Goal: Communication & Community: Answer question/provide support

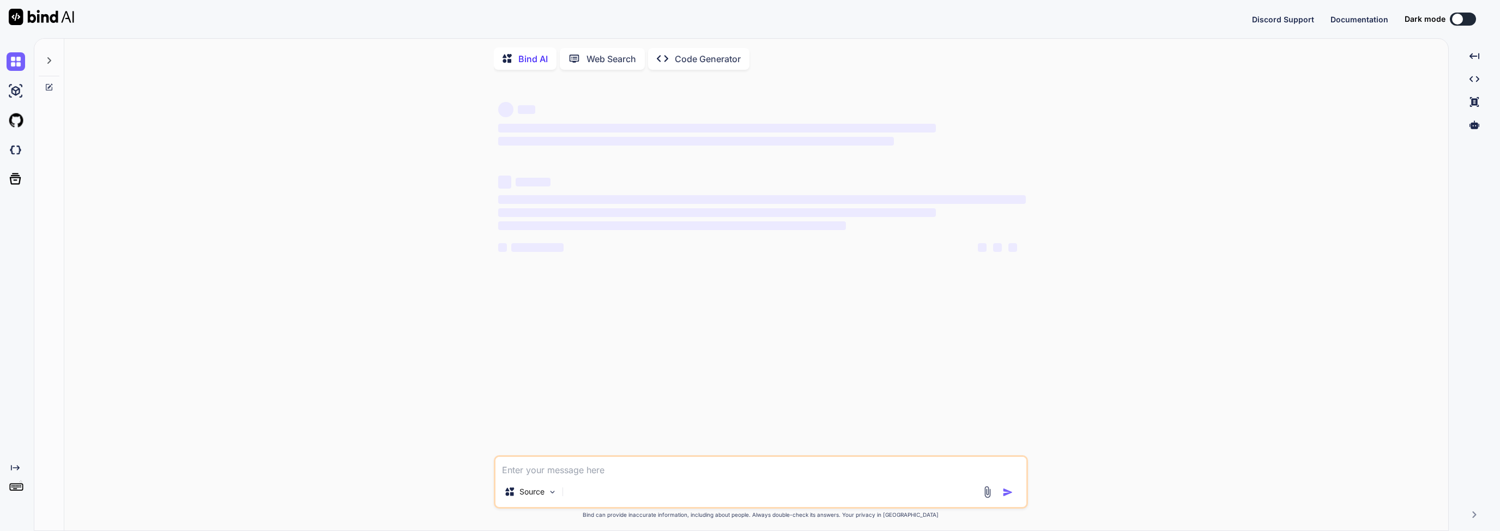
type textarea "x"
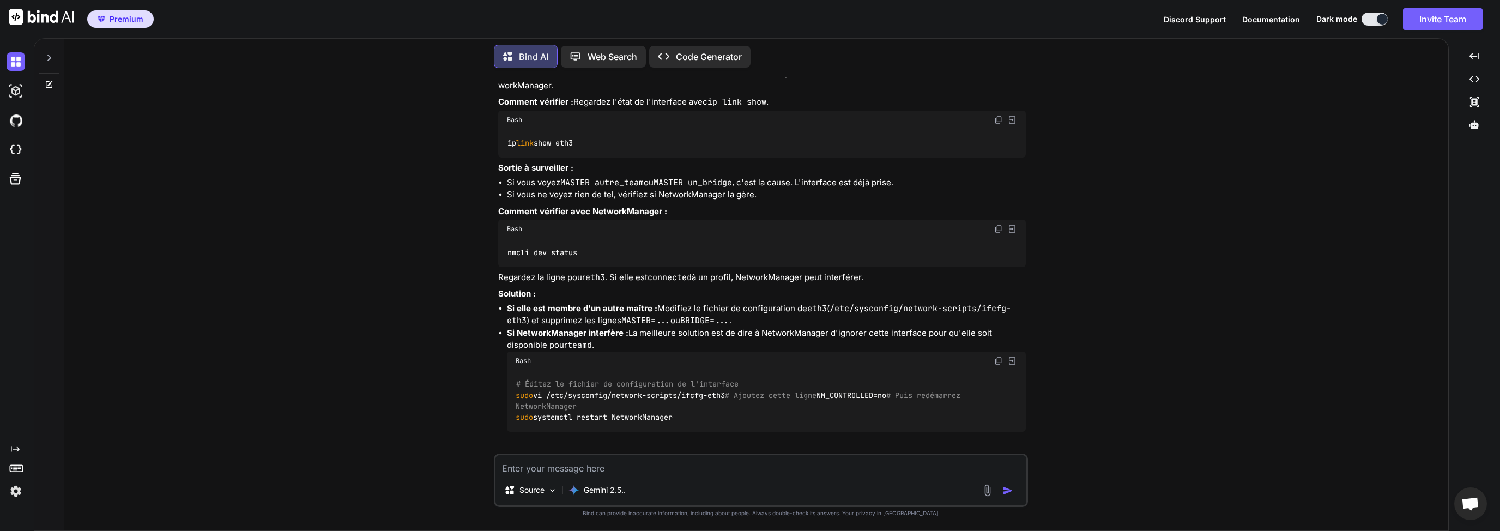
scroll to position [6575, 0]
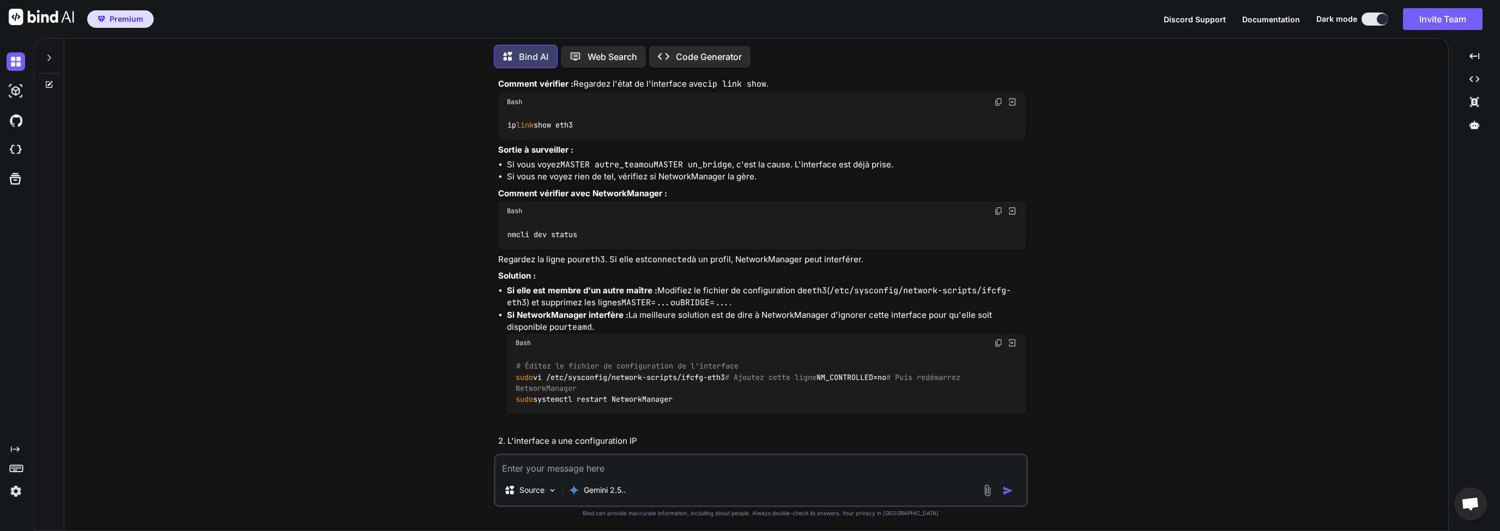
click at [46, 57] on icon at bounding box center [49, 57] width 9 height 9
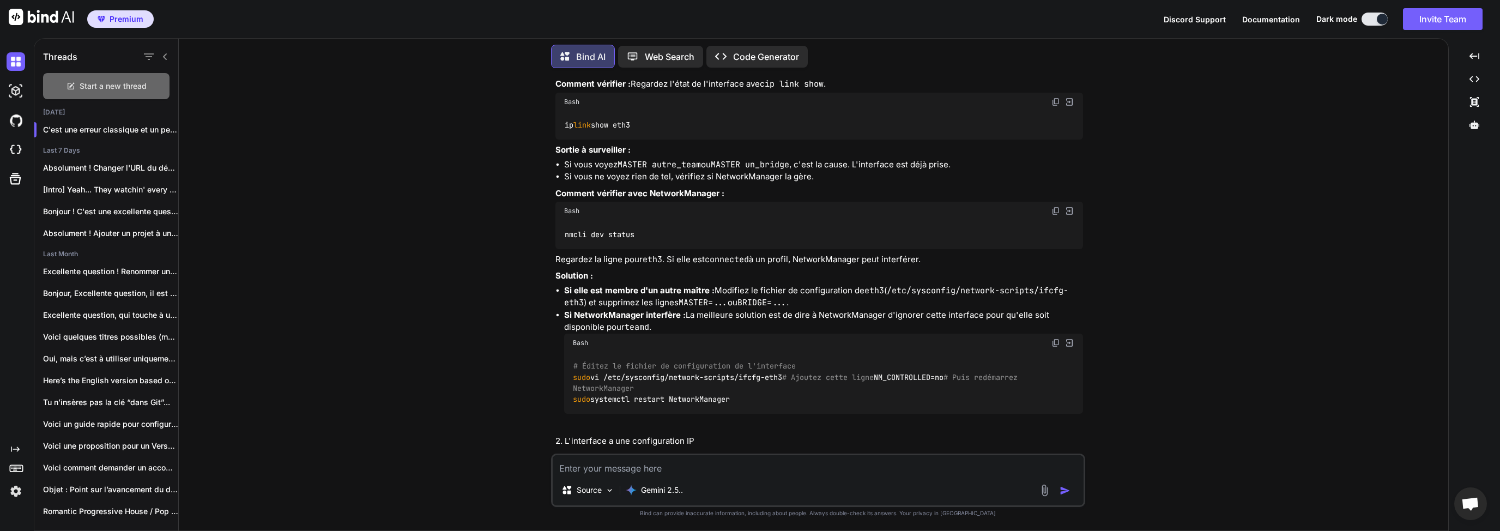
click at [98, 92] on div "Start a new thread" at bounding box center [106, 86] width 126 height 26
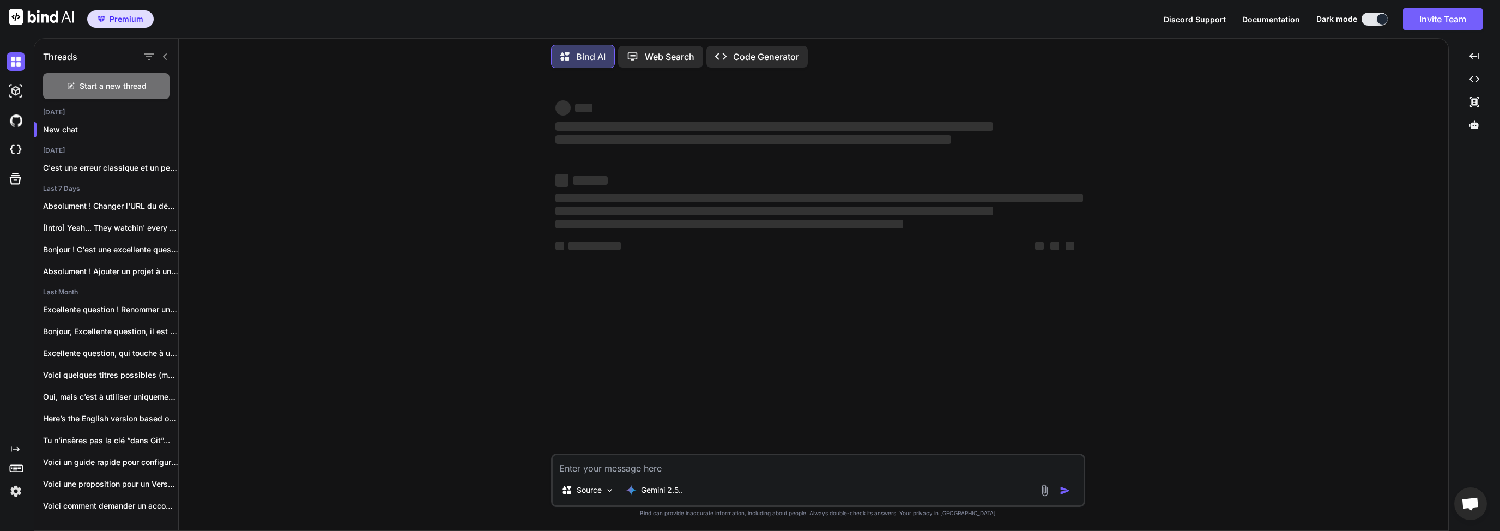
click at [599, 471] on textarea at bounding box center [818, 465] width 531 height 20
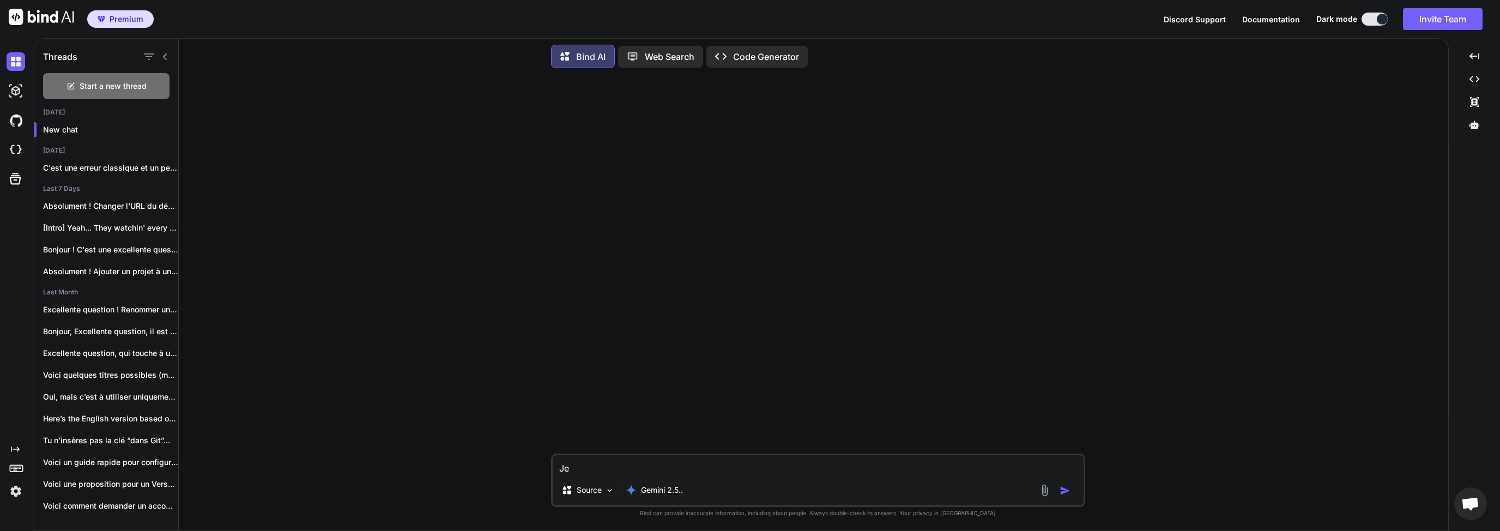
type textarea "J"
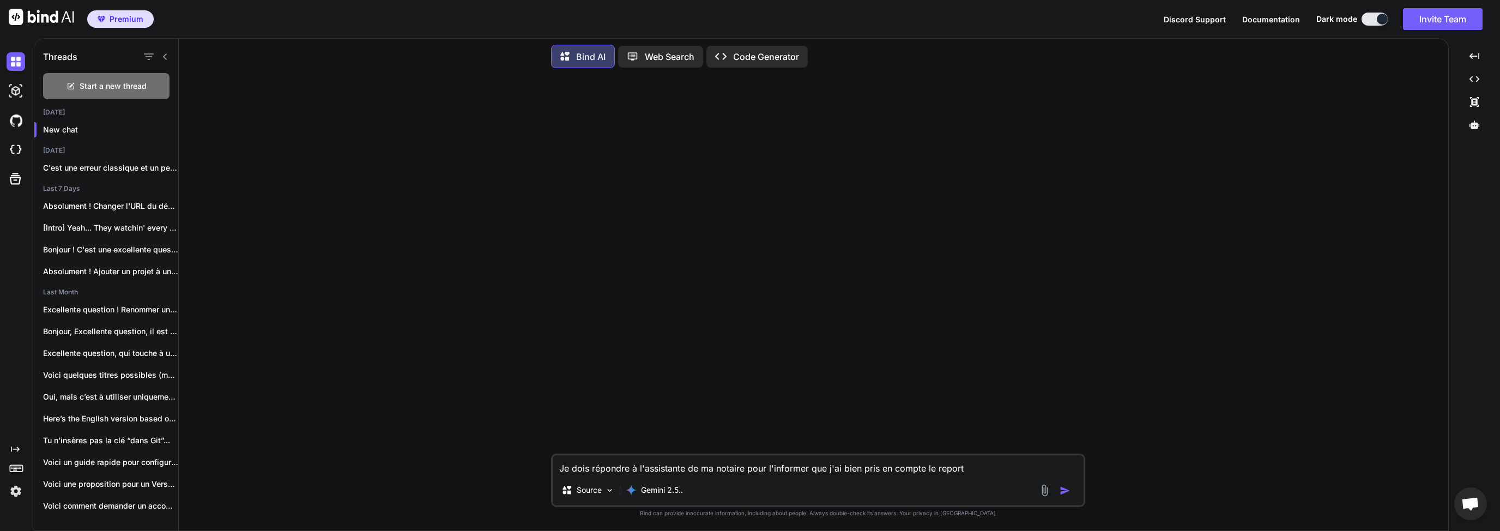
click at [831, 469] on textarea "Je dois répondre à l'assistante de ma notaire pour l'informer que j'ai bien pri…" at bounding box center [818, 465] width 531 height 20
click at [918, 463] on textarea "Je dois répondre à l'assistante de ma notaire pour l'informer que j'ai bien pri…" at bounding box center [818, 465] width 531 height 20
drag, startPoint x: 1005, startPoint y: 465, endPoint x: 1006, endPoint y: 472, distance: 7.2
click at [1006, 471] on textarea "Je dois répondre à l'assistante de ma notaire pour l'informer que j'ai bien pri…" at bounding box center [818, 465] width 531 height 20
click at [907, 473] on textarea "Je dois répondre à l'assistante de ma notaire pour l'informer que j'ai bien pri…" at bounding box center [818, 465] width 531 height 20
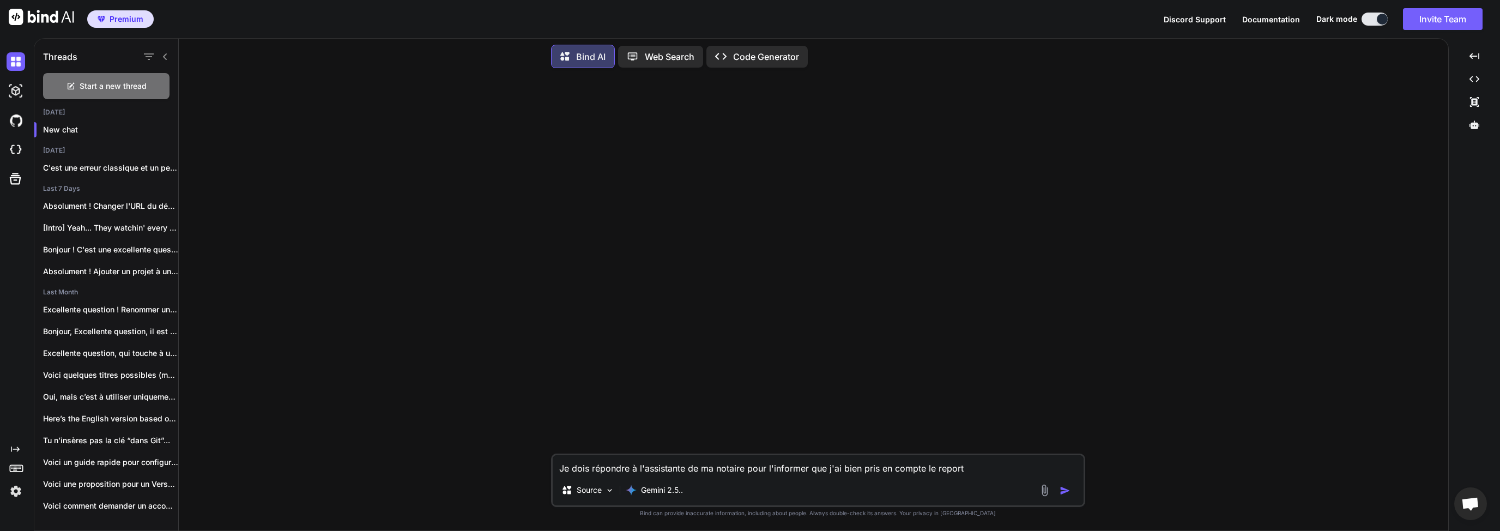
drag, startPoint x: 940, startPoint y: 473, endPoint x: 967, endPoint y: 473, distance: 26.7
click at [940, 473] on textarea "Je dois répondre à l'assistante de ma notaire pour l'informer que j'ai bien pri…" at bounding box center [818, 465] width 531 height 20
click at [984, 473] on textarea "Je dois répondre à l'assistante de ma notaire pour l'informer que j'ai bien pri…" at bounding box center [818, 465] width 531 height 20
click at [938, 469] on textarea "Je dois répondre à l'assistante de ma notaire pour l'informer que j'ai bien pri…" at bounding box center [818, 465] width 531 height 20
click at [973, 469] on textarea "Je dois répondre à l'assistante de ma notaire pour l'informer que j'ai bien pri…" at bounding box center [818, 465] width 531 height 20
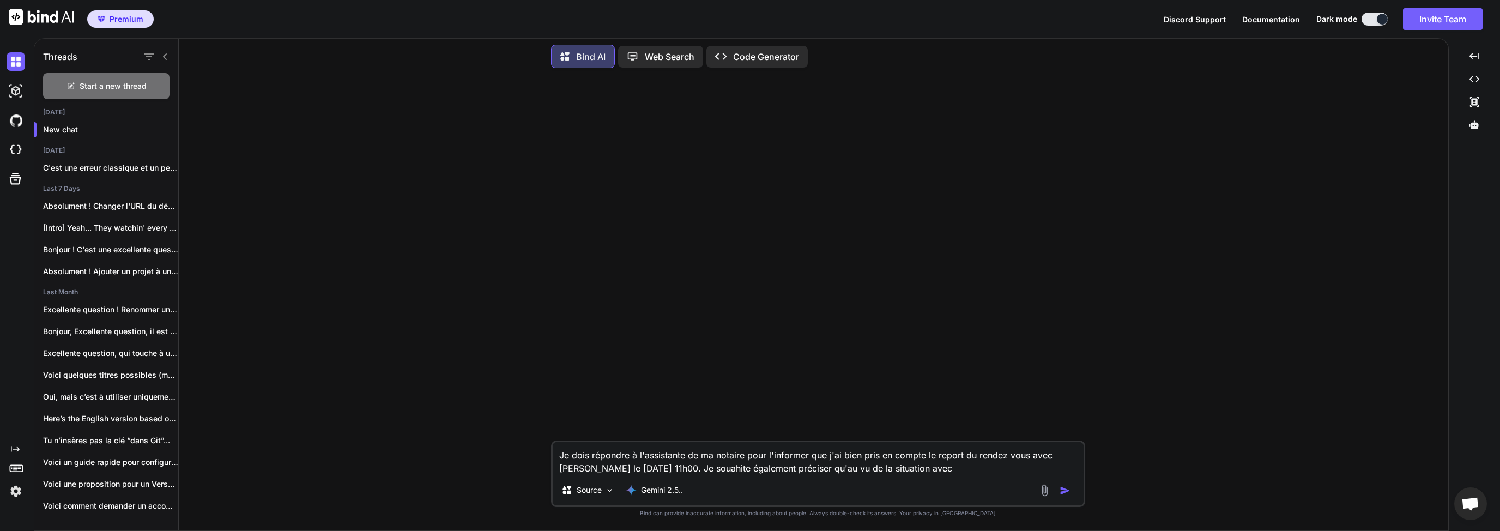
drag, startPoint x: 972, startPoint y: 456, endPoint x: 979, endPoint y: 456, distance: 7.6
click at [972, 456] on textarea "Je dois répondre à l'assistante de ma notaire pour l'informer que j'ai bien pri…" at bounding box center [818, 458] width 531 height 33
click at [715, 466] on textarea "Je dois répondre à l'assistante de ma notaire pour l'informer que j'ai bien pri…" at bounding box center [818, 458] width 531 height 33
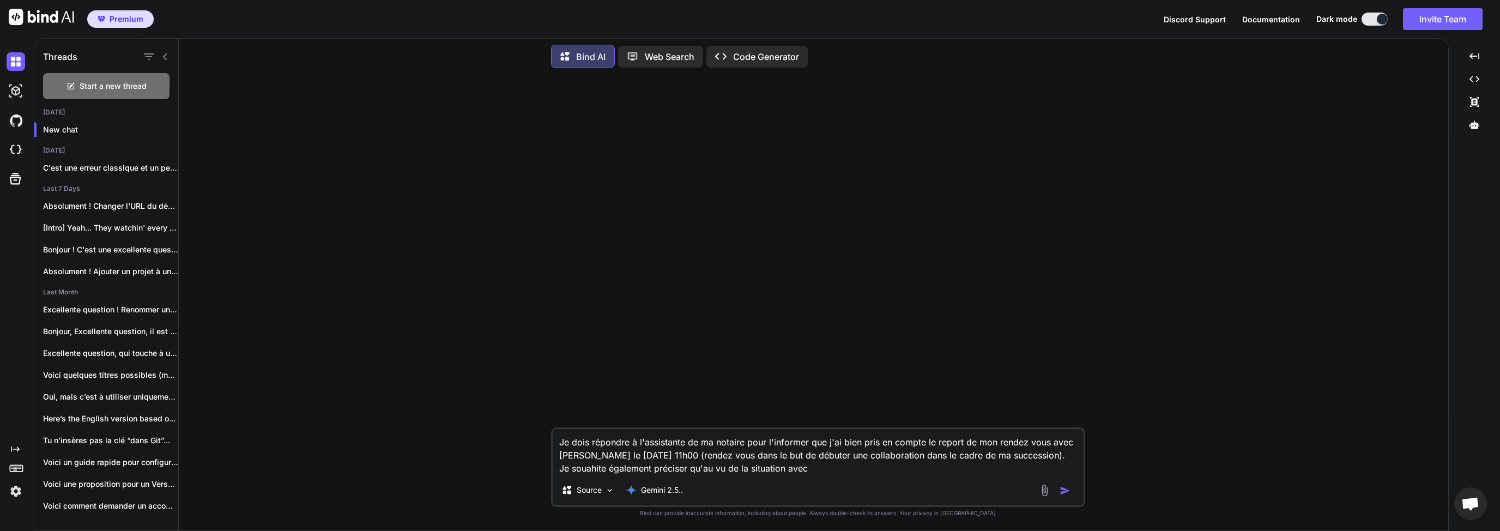
click at [927, 457] on textarea "Je dois répondre à l'assistante de ma notaire pour l'informer que j'ai bien pri…" at bounding box center [818, 452] width 531 height 46
click at [903, 465] on textarea "Je dois répondre à l'assistante de ma notaire pour l'informer que j'ai bien pri…" at bounding box center [818, 452] width 531 height 46
click at [909, 460] on textarea "Je dois répondre à l'assistante de ma notaire pour l'informer que j'ai bien pri…" at bounding box center [818, 452] width 531 height 46
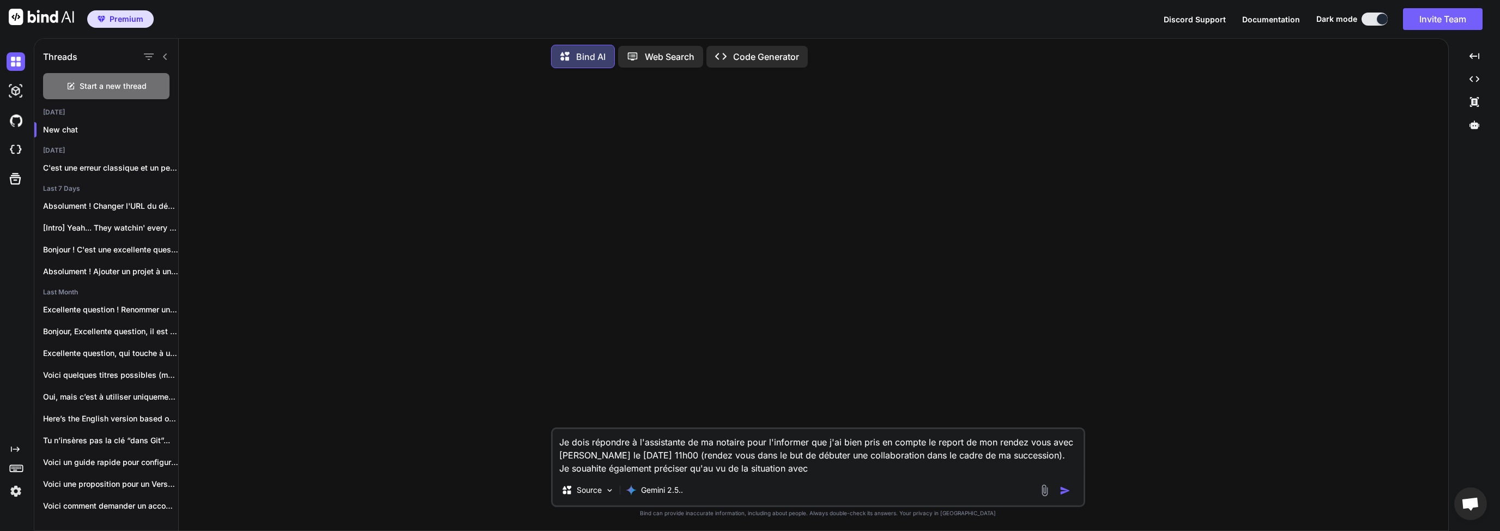
click at [927, 461] on textarea "Je dois répondre à l'assistante de ma notaire pour l'informer que j'ai bien pri…" at bounding box center [818, 452] width 531 height 46
click at [618, 471] on textarea "Je dois répondre à l'assistante de ma notaire pour l'informer que j'ai bien pri…" at bounding box center [818, 452] width 531 height 46
click at [585, 469] on textarea "Je dois répondre à l'assistante de ma notaire pour l'informer que j'ai bien pri…" at bounding box center [818, 452] width 531 height 46
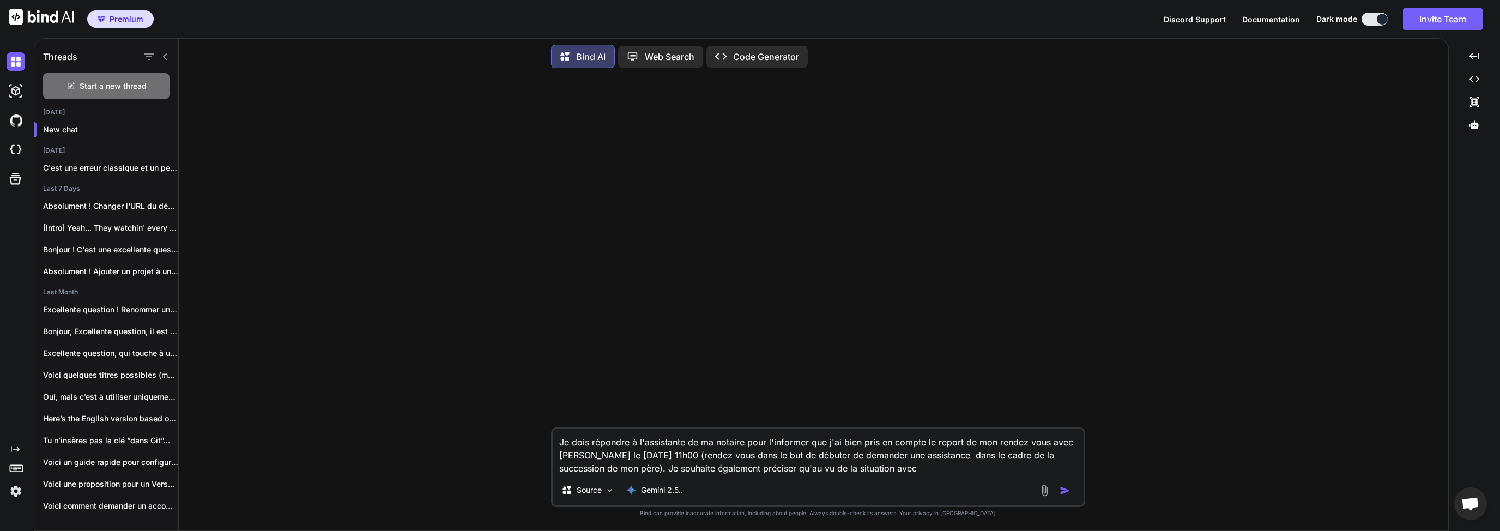
click at [842, 475] on textarea "Je dois répondre à l'assistante de ma notaire pour l'informer que j'ai bien pri…" at bounding box center [818, 452] width 531 height 46
click at [933, 473] on textarea "Je dois répondre à l'assistante de ma notaire pour l'informer que j'ai bien pri…" at bounding box center [818, 452] width 531 height 46
click at [730, 486] on div "Source Gemini 2.5.." at bounding box center [818, 492] width 531 height 26
click at [741, 467] on textarea "Je dois répondre à l'assistante de ma notaire pour l'informer que j'ai bien pri…" at bounding box center [818, 452] width 531 height 46
click at [859, 468] on textarea "Je dois répondre à l'assistante de ma notaire pour l'informer que j'ai bien pri…" at bounding box center [818, 452] width 531 height 46
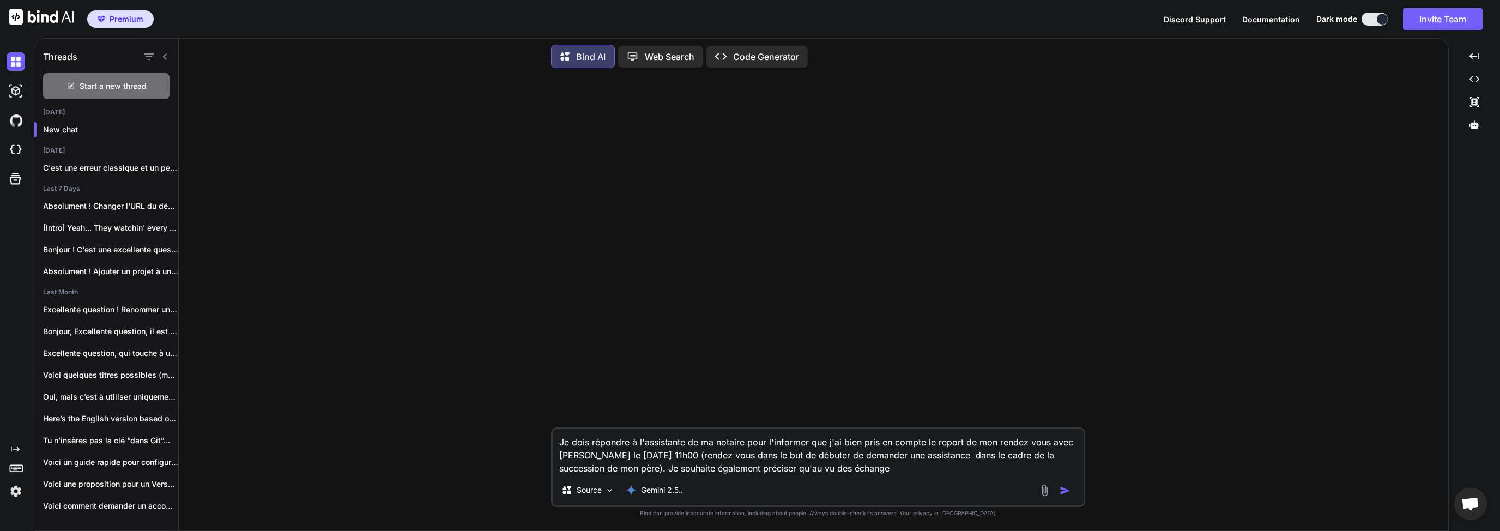
drag, startPoint x: 930, startPoint y: 475, endPoint x: 761, endPoint y: 472, distance: 168.5
click at [759, 469] on textarea "Je dois répondre à l'assistante de ma notaire pour l'informer que j'ai bien pri…" at bounding box center [818, 452] width 531 height 46
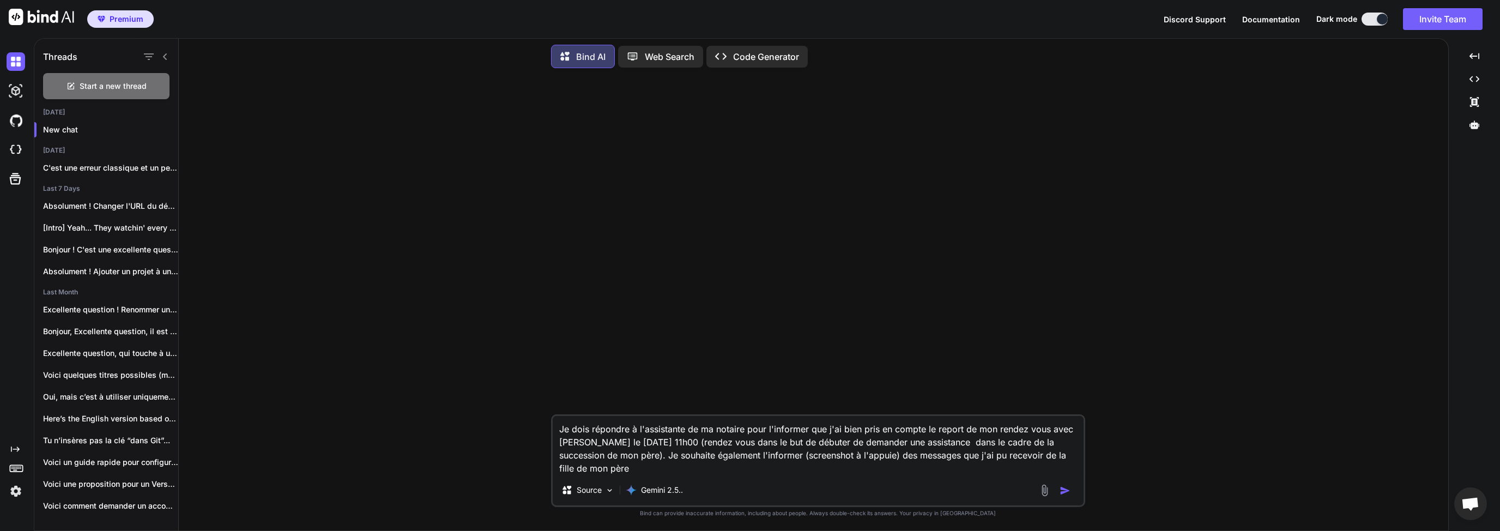
drag, startPoint x: 904, startPoint y: 429, endPoint x: 1021, endPoint y: 430, distance: 116.1
click at [1021, 430] on textarea "Je dois répondre à l'assistante de ma notaire pour l'informer que j'ai bien pri…" at bounding box center [818, 445] width 531 height 59
click at [1033, 435] on textarea "Je dois répondre à l'assistante de ma notaire pour l'informer que j'ai bien pri…" at bounding box center [818, 445] width 531 height 59
drag, startPoint x: 574, startPoint y: 443, endPoint x: 632, endPoint y: 473, distance: 65.1
click at [632, 473] on textarea "Je dois répondre à l'assistante de ma notaire pour l'informer que j'ai bien pri…" at bounding box center [818, 445] width 531 height 59
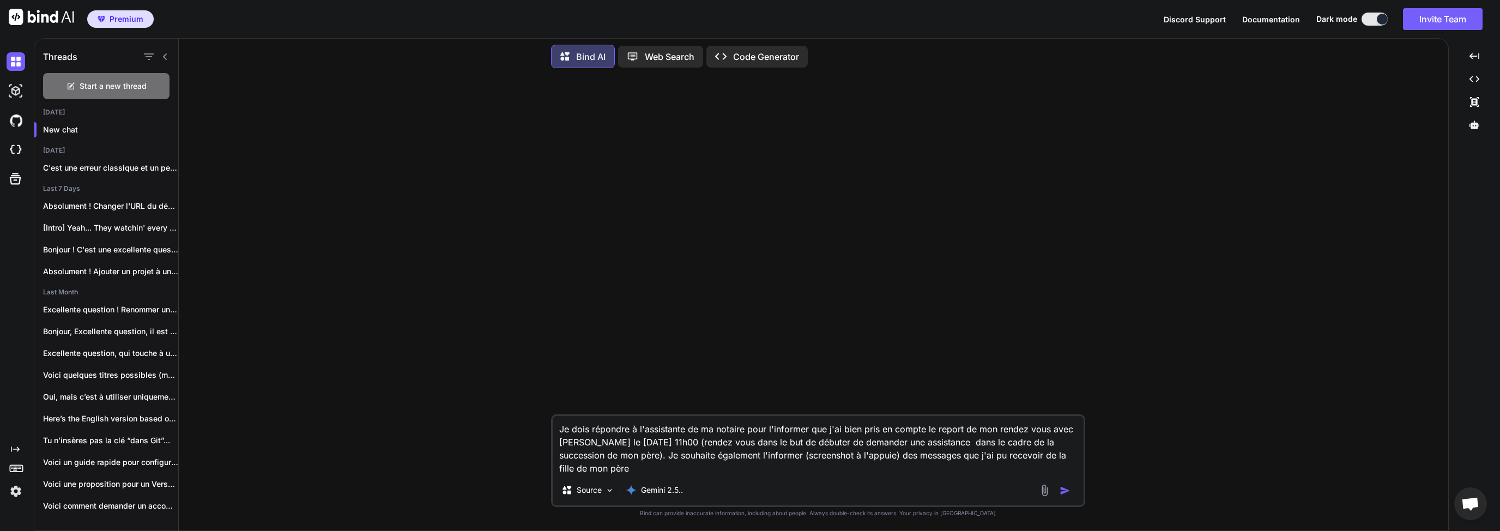
click at [575, 441] on textarea "Je dois répondre à l'assistante de ma notaire pour l'informer que j'ai bien pri…" at bounding box center [818, 445] width 531 height 59
click at [610, 454] on textarea "Je dois répondre à l'assistante de ma notaire pour l'informer que j'ai bien pri…" at bounding box center [818, 445] width 531 height 59
click at [571, 444] on textarea "Je dois répondre à l'assistante de ma notaire pour l'informer que j'ai bien pri…" at bounding box center [818, 445] width 531 height 59
click at [659, 453] on textarea "Je dois répondre à l'assistante de ma notaire pour l'informer que j'ai bien pri…" at bounding box center [818, 445] width 531 height 59
click at [656, 441] on textarea "Je dois répondre à l'assistante de ma notaire pour l'informer que j'ai bien pri…" at bounding box center [818, 445] width 531 height 59
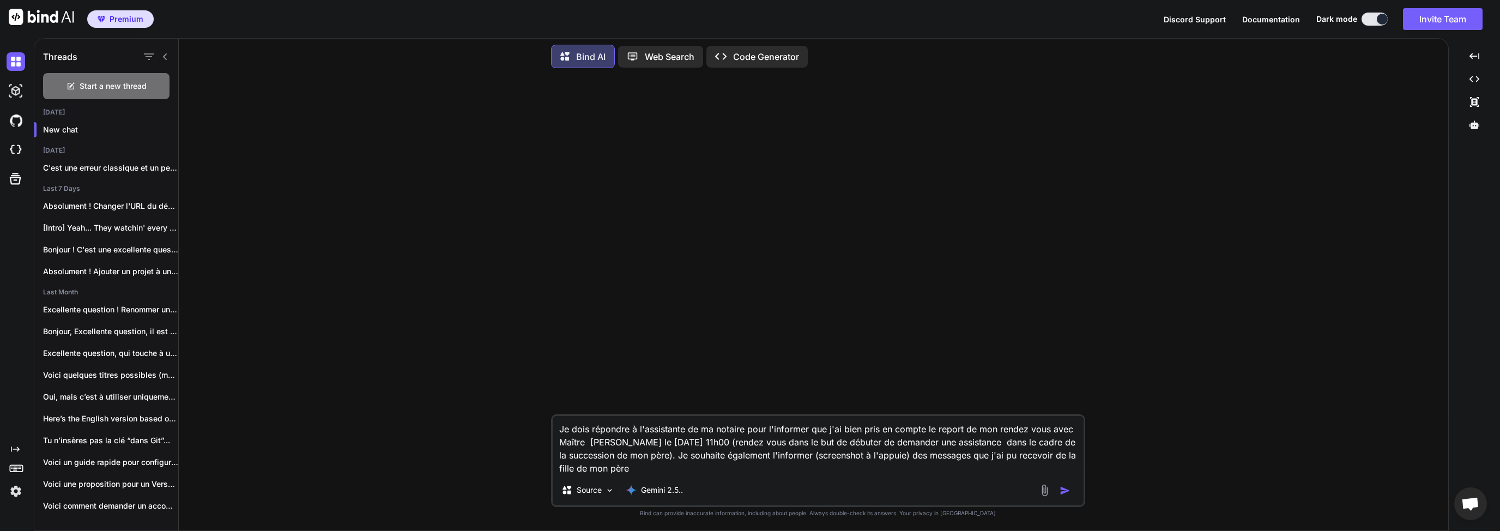
drag, startPoint x: 757, startPoint y: 442, endPoint x: 908, endPoint y: 441, distance: 151.6
click at [908, 441] on textarea "Je dois répondre à l'assistante de ma notaire pour l'informer que j'ai bien pri…" at bounding box center [818, 445] width 531 height 59
click at [910, 455] on textarea "Je dois répondre à l'assistante de ma notaire pour l'informer que j'ai bien pri…" at bounding box center [818, 445] width 531 height 59
click at [759, 442] on textarea "Je dois répondre à l'assistante de ma notaire pour l'informer que j'ai bien pri…" at bounding box center [818, 445] width 531 height 59
click at [779, 443] on textarea "Je dois répondre à l'assistante de ma notaire pour l'informer que j'ai bien pri…" at bounding box center [818, 445] width 531 height 59
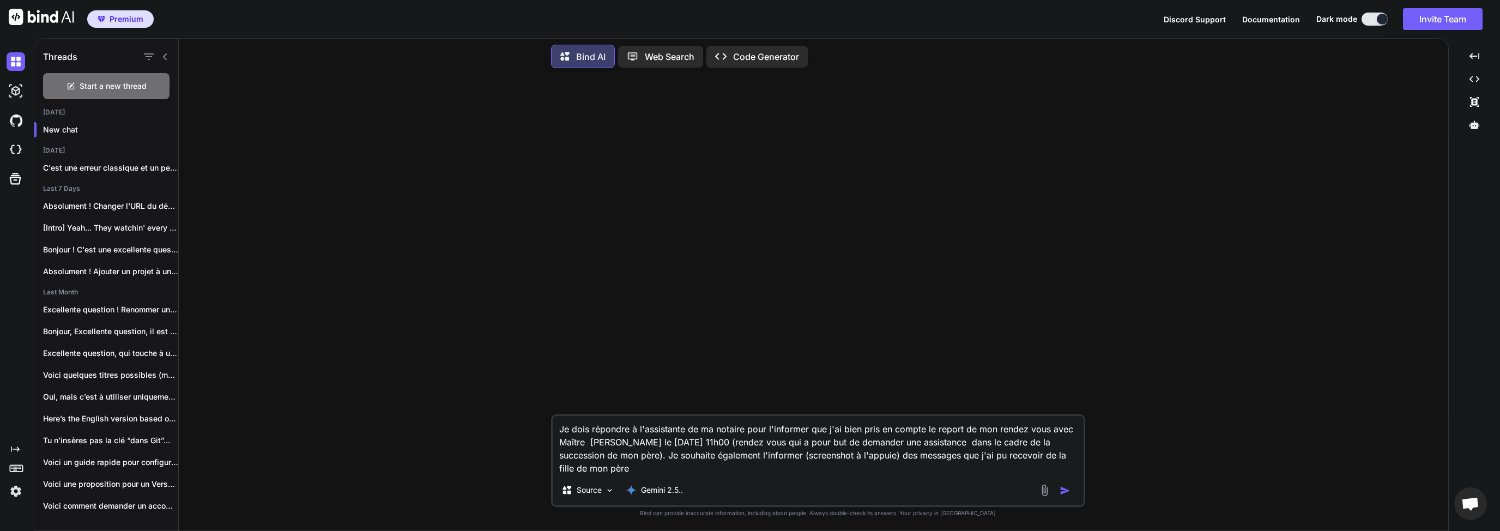
click at [658, 458] on textarea "Je dois répondre à l'assistante de ma notaire pour l'informer que j'ai bien pri…" at bounding box center [818, 445] width 531 height 59
drag, startPoint x: 685, startPoint y: 456, endPoint x: 928, endPoint y: 455, distance: 243.7
click at [928, 455] on textarea "Je dois répondre à l'assistante de ma notaire pour l'informer que j'ai bien pri…" at bounding box center [818, 445] width 531 height 59
click at [946, 455] on textarea "Je dois répondre à l'assistante de ma notaire pour l'informer que j'ai bien pri…" at bounding box center [818, 445] width 531 height 59
drag, startPoint x: 918, startPoint y: 455, endPoint x: 951, endPoint y: 455, distance: 33.8
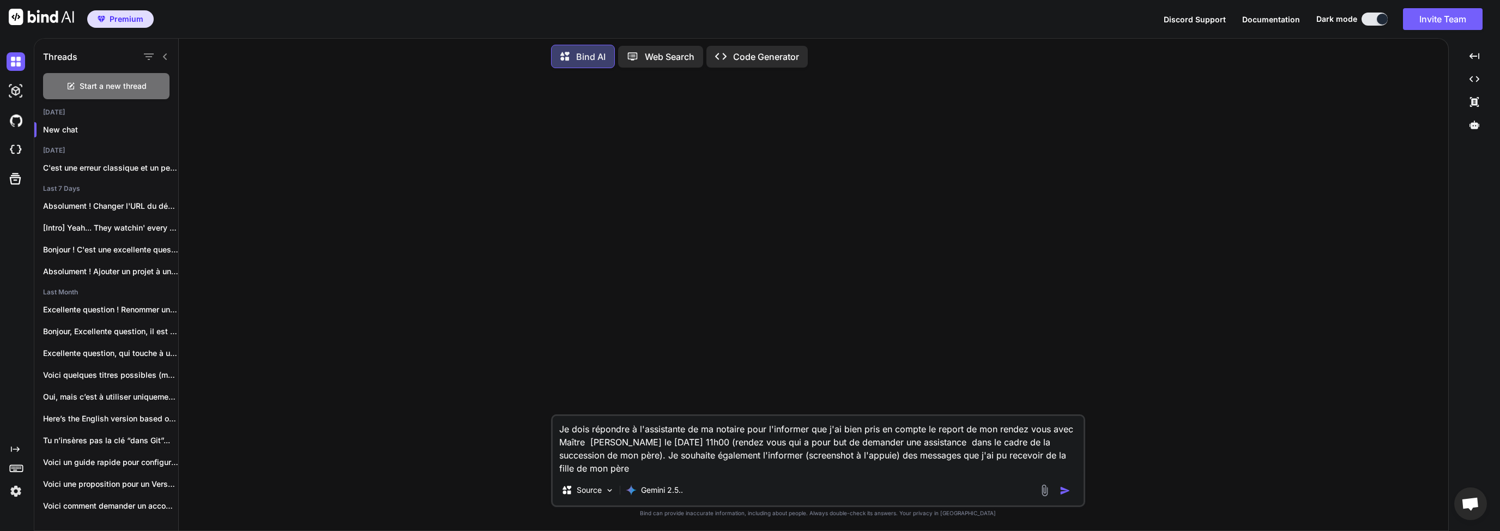
click at [945, 455] on textarea "Je dois répondre à l'assistante de ma notaire pour l'informer que j'ai bien pri…" at bounding box center [818, 445] width 531 height 59
drag, startPoint x: 975, startPoint y: 456, endPoint x: 982, endPoint y: 457, distance: 7.3
click at [975, 456] on textarea "Je dois répondre à l'assistante de ma notaire pour l'informer que j'ai bien pri…" at bounding box center [818, 445] width 531 height 59
click at [606, 460] on textarea "Je dois répondre à l'assistante de ma notaire pour l'informer que j'ai bien pri…" at bounding box center [818, 445] width 531 height 59
click at [649, 467] on textarea "Je dois répondre à l'assistante de ma notaire pour l'informer que j'ai bien pri…" at bounding box center [818, 445] width 531 height 59
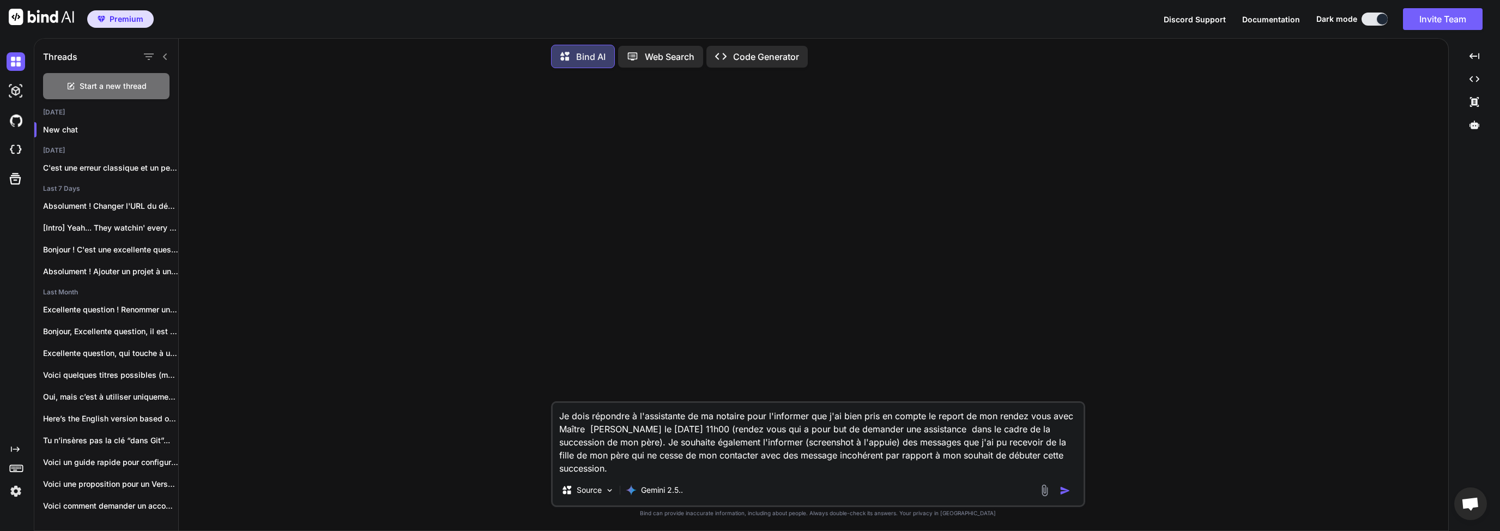
drag, startPoint x: 974, startPoint y: 417, endPoint x: 654, endPoint y: 433, distance: 320.5
click at [646, 432] on textarea "Je dois répondre à l'assistante de ma notaire pour l'informer que j'ai bien pri…" at bounding box center [818, 439] width 531 height 72
click at [654, 433] on textarea "Je dois répondre à l'assistante de ma notaire pour l'informer que j'ai bien pri…" at bounding box center [818, 439] width 531 height 72
drag, startPoint x: 746, startPoint y: 431, endPoint x: 699, endPoint y: 433, distance: 46.4
click at [700, 432] on textarea "Je dois répondre à l'assistante de ma notaire pour l'informer que j'ai bien pri…" at bounding box center [818, 439] width 531 height 72
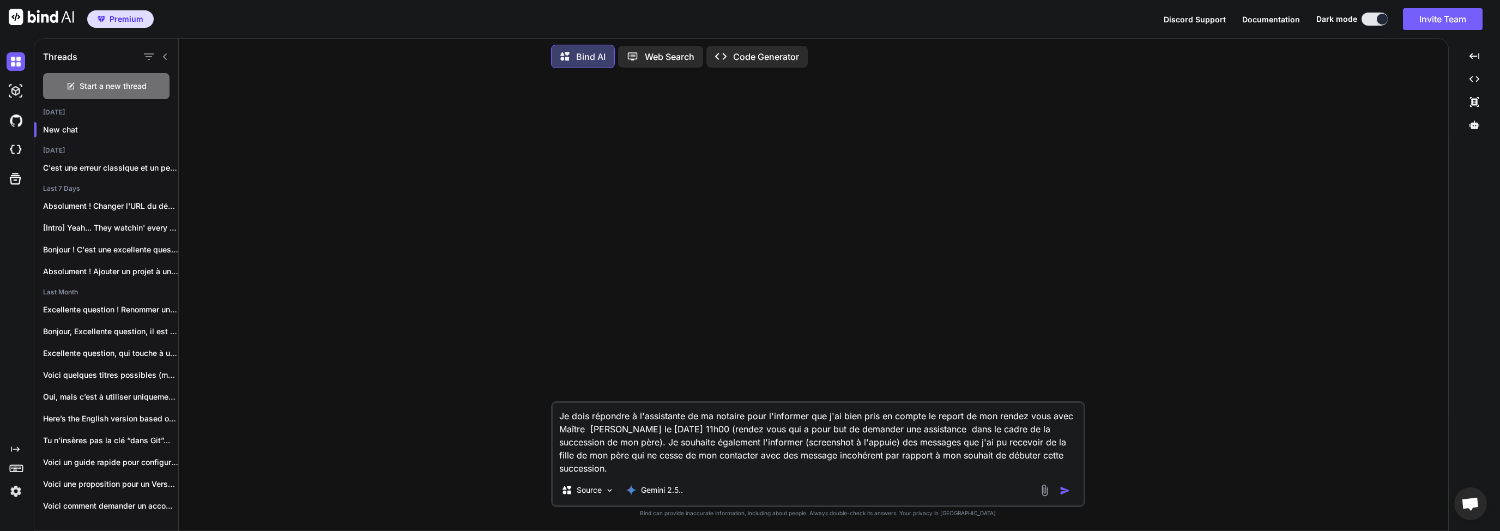
click at [648, 454] on textarea "Je dois répondre à l'assistante de ma notaire pour l'informer que j'ai bien pri…" at bounding box center [818, 439] width 531 height 72
drag, startPoint x: 670, startPoint y: 442, endPoint x: 797, endPoint y: 443, distance: 127.6
click at [797, 443] on textarea "Je dois répondre à l'assistante de ma notaire pour l'informer que j'ai bien pri…" at bounding box center [818, 439] width 531 height 72
click at [818, 442] on textarea "Je dois répondre à l'assistante de ma notaire pour l'informer que j'ai bien pri…" at bounding box center [818, 439] width 531 height 72
click at [897, 443] on textarea "Je dois répondre à l'assistante de ma notaire pour l'informer que j'ai bien pri…" at bounding box center [818, 439] width 531 height 72
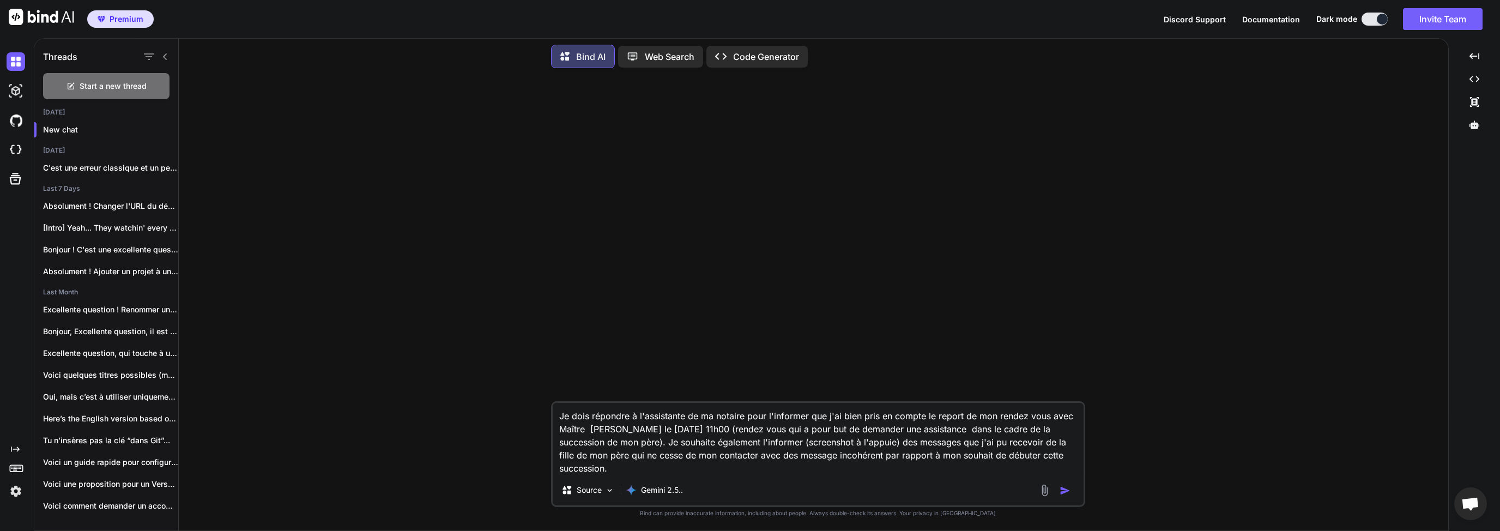
drag, startPoint x: 926, startPoint y: 445, endPoint x: 960, endPoint y: 450, distance: 33.6
click at [979, 447] on textarea "Je dois répondre à l'assistante de ma notaire pour l'informer que j'ai bien pri…" at bounding box center [818, 439] width 531 height 72
drag, startPoint x: 568, startPoint y: 451, endPoint x: 1026, endPoint y: 456, distance: 457.4
click at [1026, 456] on textarea "Je dois répondre à l'assistante de ma notaire pour l'informer que j'ai bien pri…" at bounding box center [818, 439] width 531 height 72
click at [784, 468] on textarea "Je dois répondre à l'assistante de ma notaire pour l'informer que j'ai bien pri…" at bounding box center [818, 439] width 531 height 72
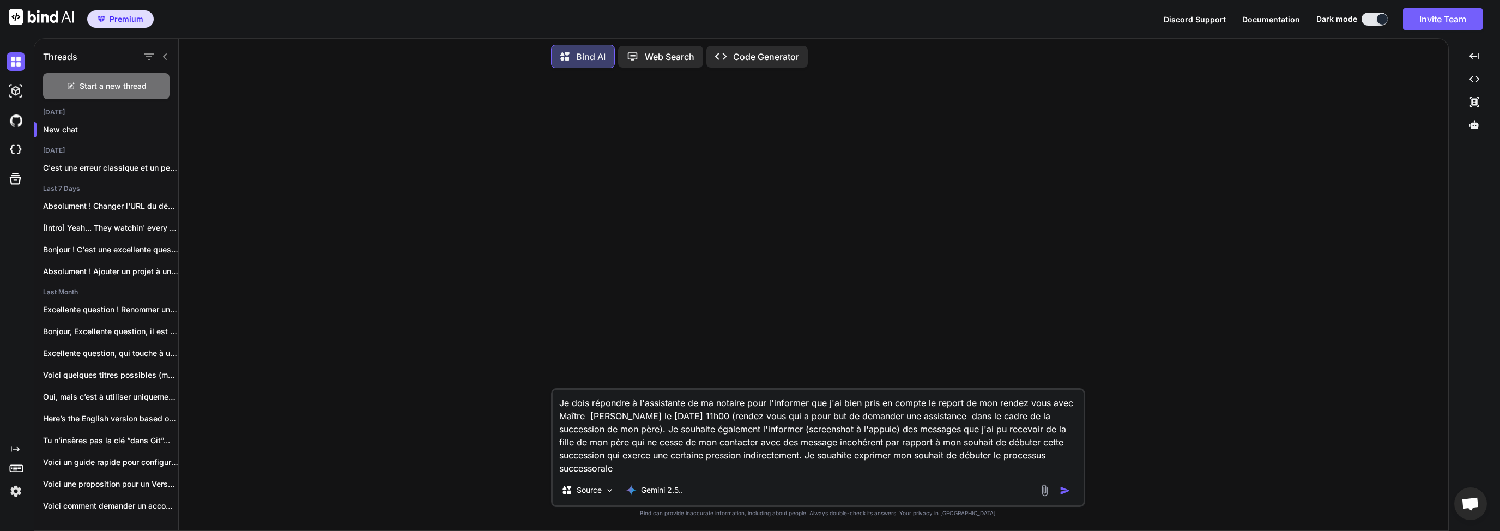
click at [649, 451] on textarea "Je dois répondre à l'assistante de ma notaire pour l'informer que j'ai bien pri…" at bounding box center [818, 432] width 531 height 85
click at [646, 465] on textarea "Je dois répondre à l'assistante de ma notaire pour l'informer que j'ai bien pri…" at bounding box center [818, 432] width 531 height 85
type textarea "Je dois répondre à l'assistante de ma notaire pour l'informer que j'ai bien pri…"
click at [1065, 495] on img "button" at bounding box center [1065, 490] width 11 height 11
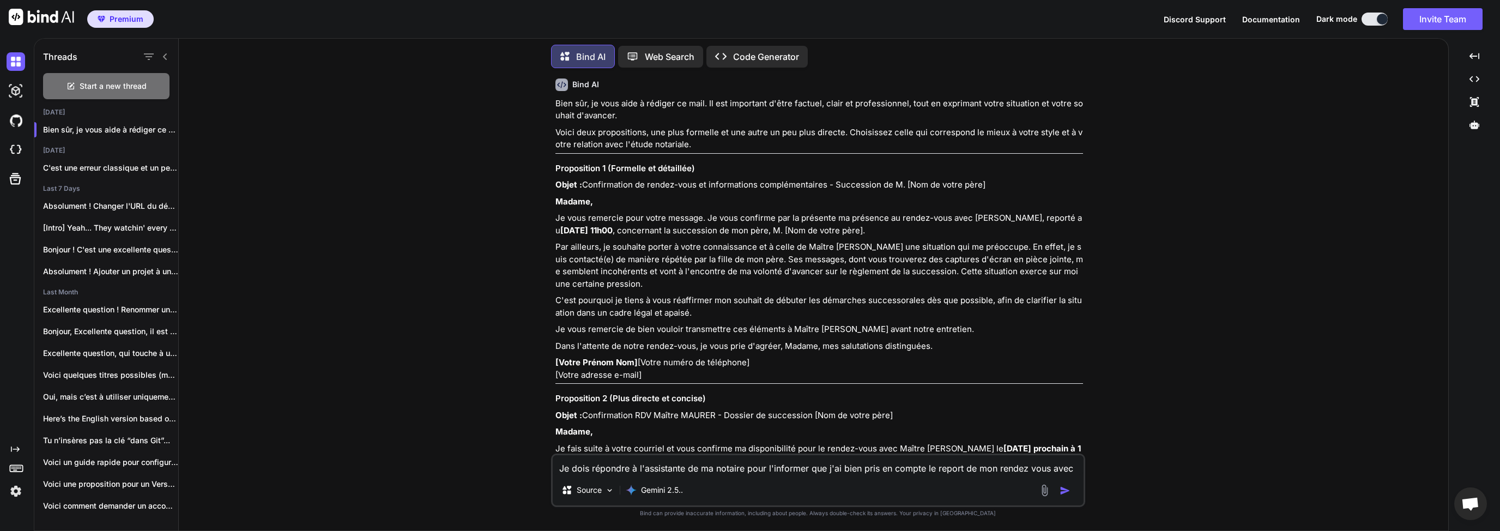
scroll to position [105, 0]
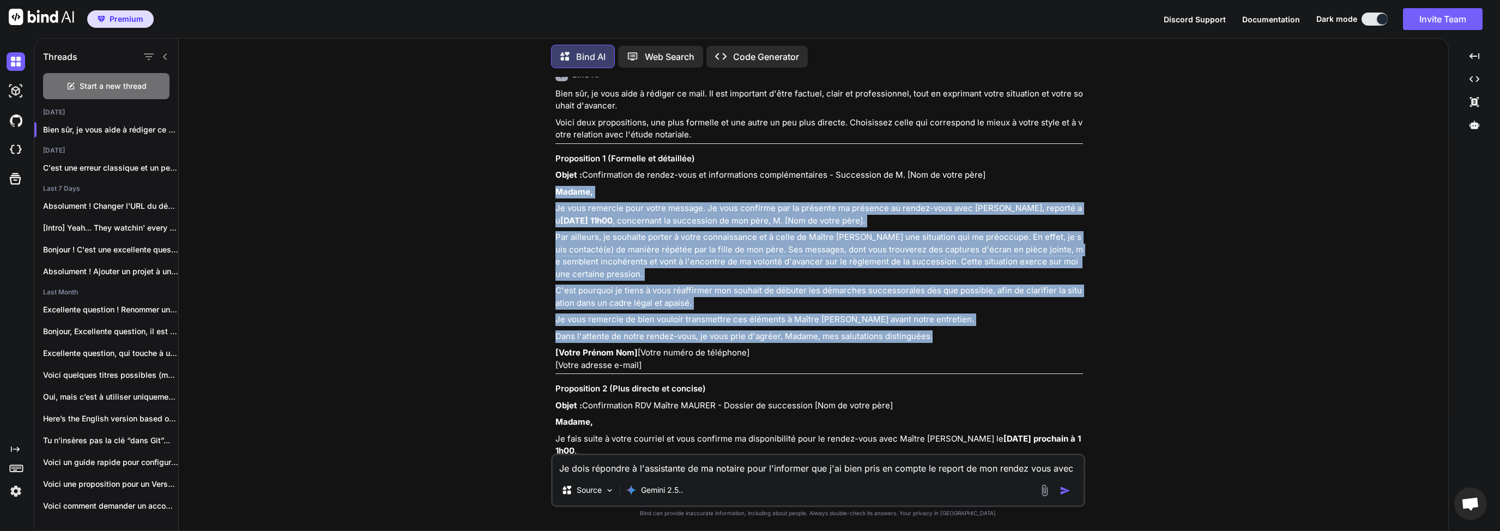
drag, startPoint x: 557, startPoint y: 194, endPoint x: 948, endPoint y: 337, distance: 416.7
click at [948, 337] on div "Bien sûr, je vous aide à rédiger ce mail. Il est important d'être factuel, clai…" at bounding box center [820, 406] width 528 height 637
copy div "Loremi, Do sita consecte adip elits doeiusm. Te inci utlabore etd ma aliquaen a…"
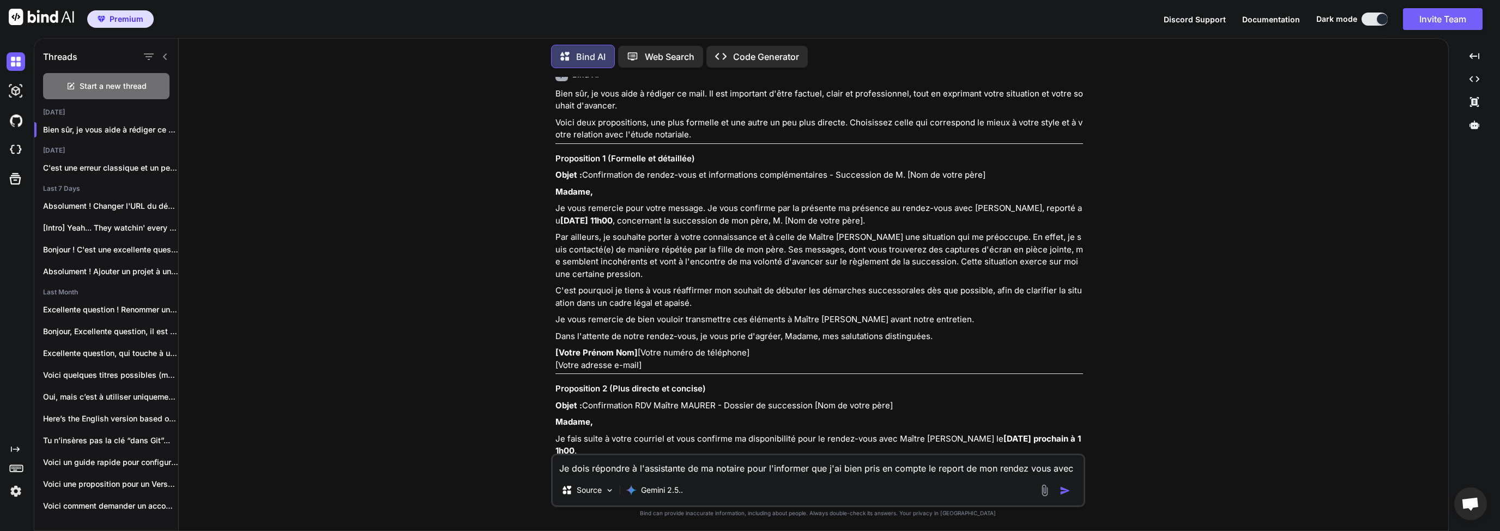
click at [643, 468] on textarea "Je dois répondre à l'assistante de ma notaire pour l'informer que j'ai bien pri…" at bounding box center [818, 465] width 531 height 20
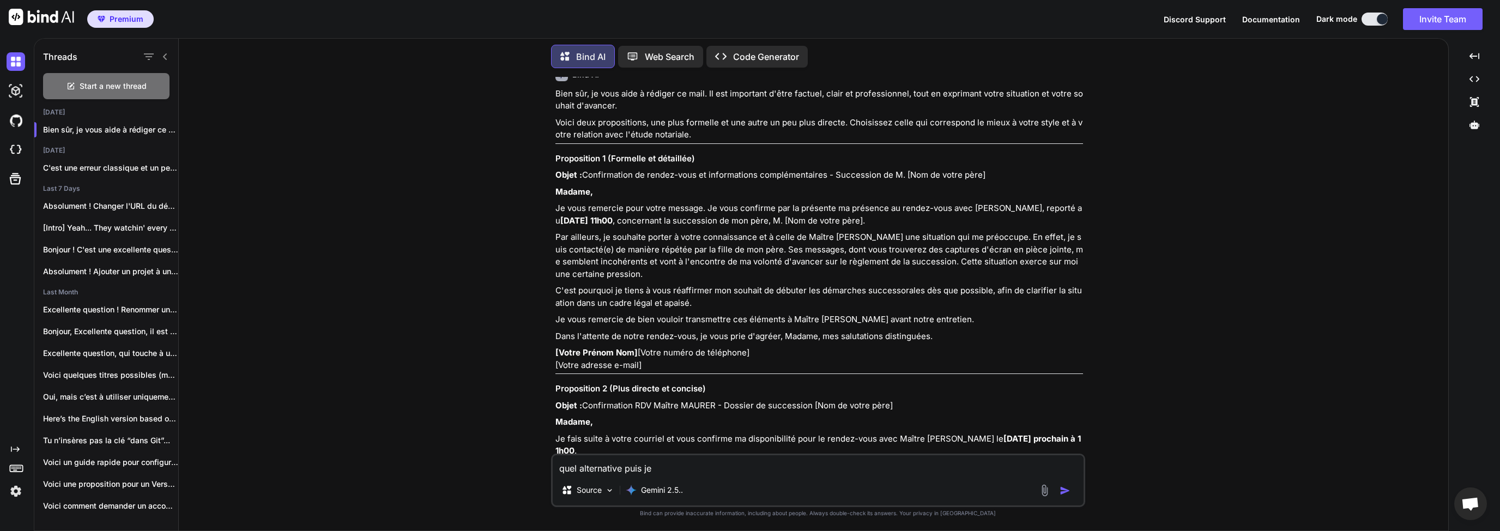
click at [683, 469] on textarea "quel alternative puis je" at bounding box center [818, 465] width 531 height 20
click at [580, 472] on textarea "quel alternative puis je" at bounding box center [818, 465] width 531 height 20
click at [704, 473] on textarea "quelle alternative puis je" at bounding box center [818, 465] width 531 height 20
click at [734, 467] on textarea "quelle alternative puis je écrire :" at bounding box center [818, 465] width 531 height 20
paste textarea "Je vous confirme ma présence au rendez-vous avec [PERSON_NAME], le [DATE] heure…"
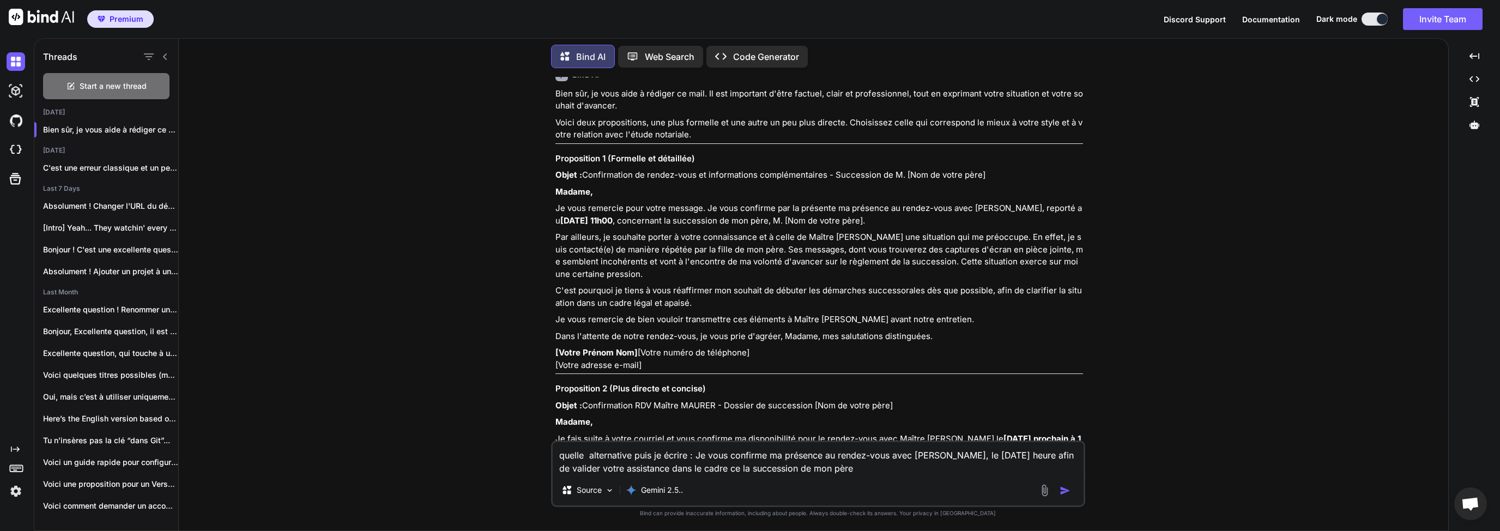
type textarea "quelle alternative puis je écrire : Je vous confirme ma présence au rendez-vous…"
click at [1067, 490] on img "button" at bounding box center [1065, 490] width 11 height 11
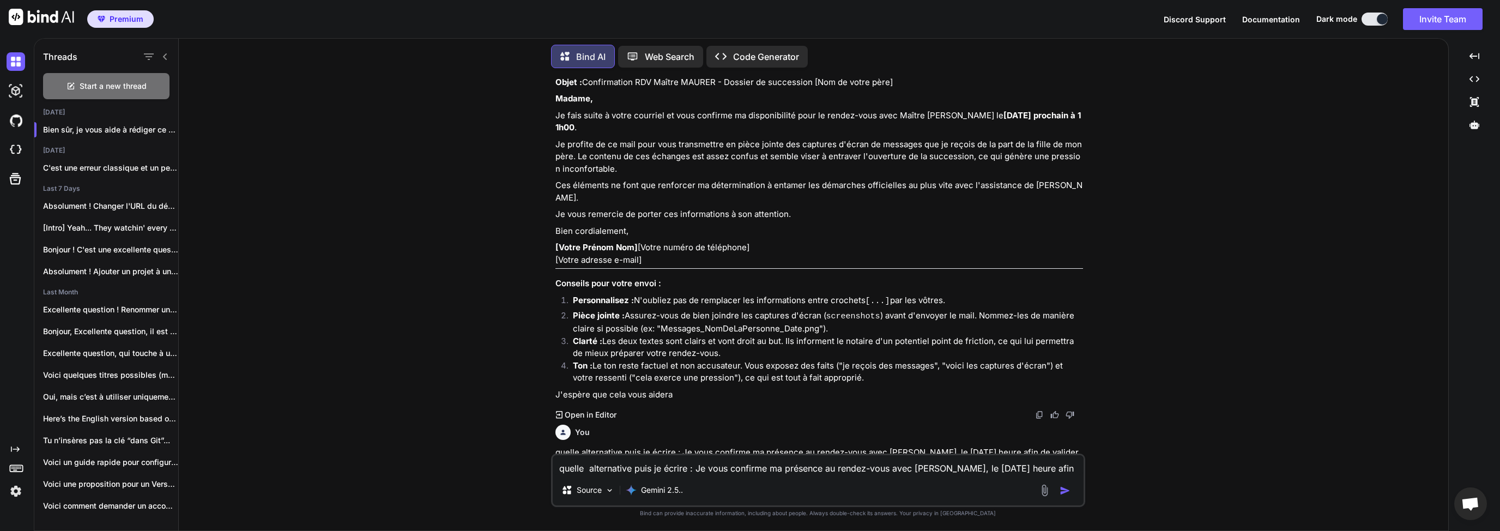
scroll to position [376, 0]
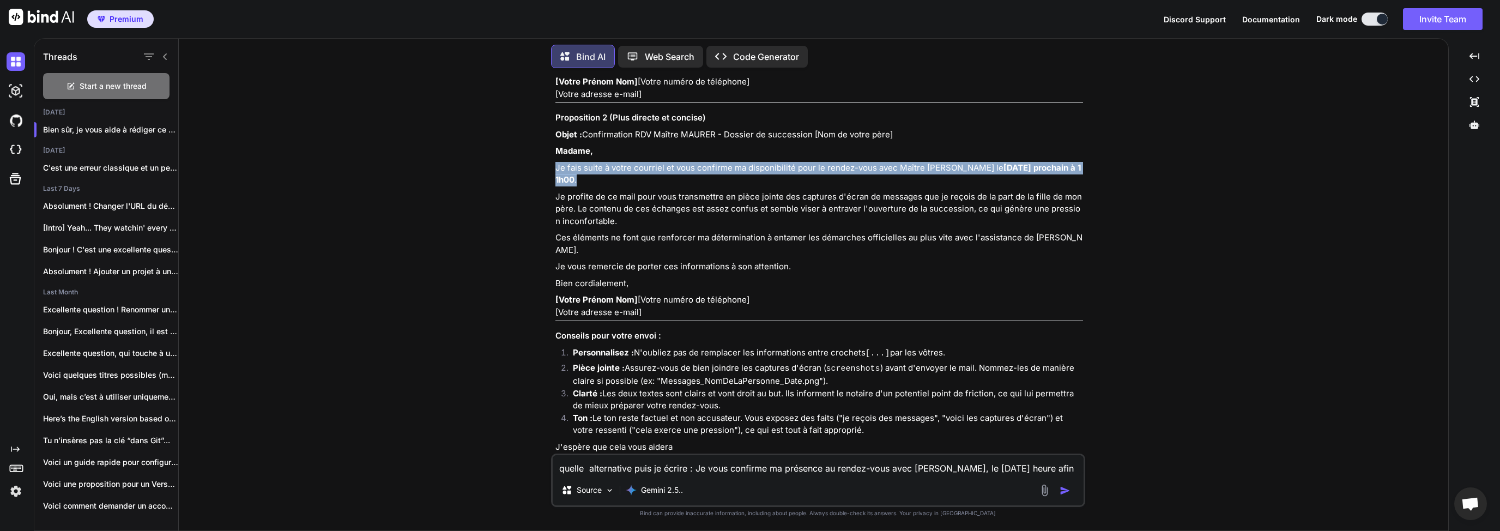
drag, startPoint x: 553, startPoint y: 179, endPoint x: 1090, endPoint y: 179, distance: 537.0
click at [1090, 179] on div "You Je dois répondre à l'assistante de ma notaire pour l'informer que j'ai bien…" at bounding box center [818, 304] width 1261 height 454
copy p "Je fais suite à votre courriel et vous confirme ma disponibilité pour le rendez…"
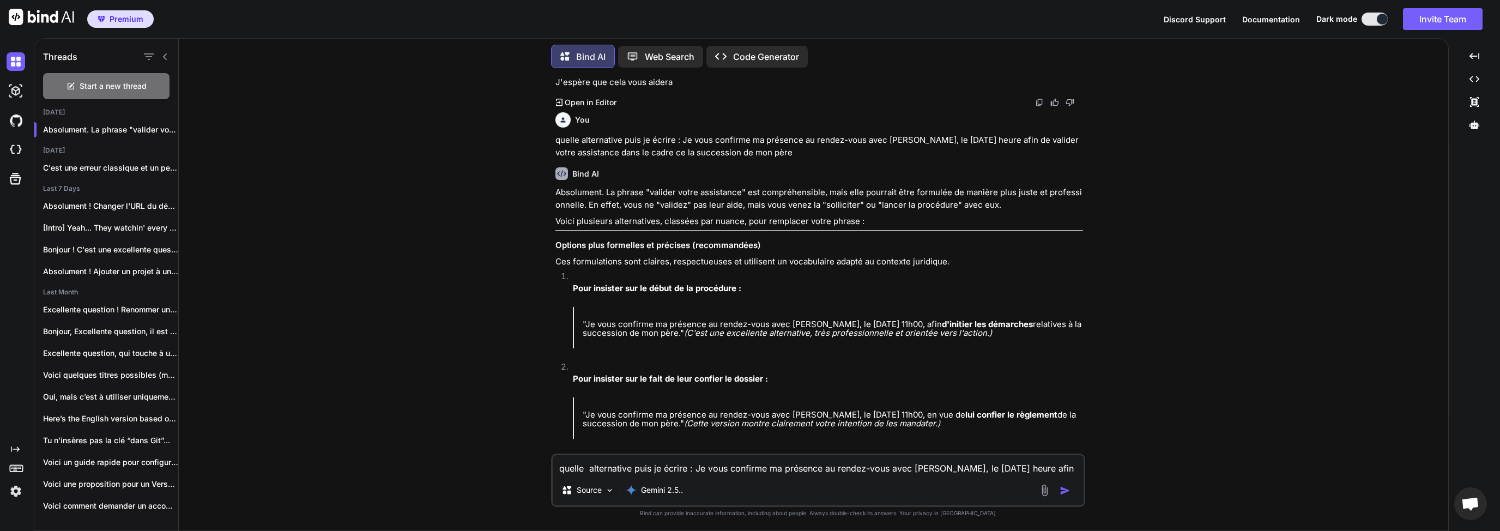
scroll to position [794, 0]
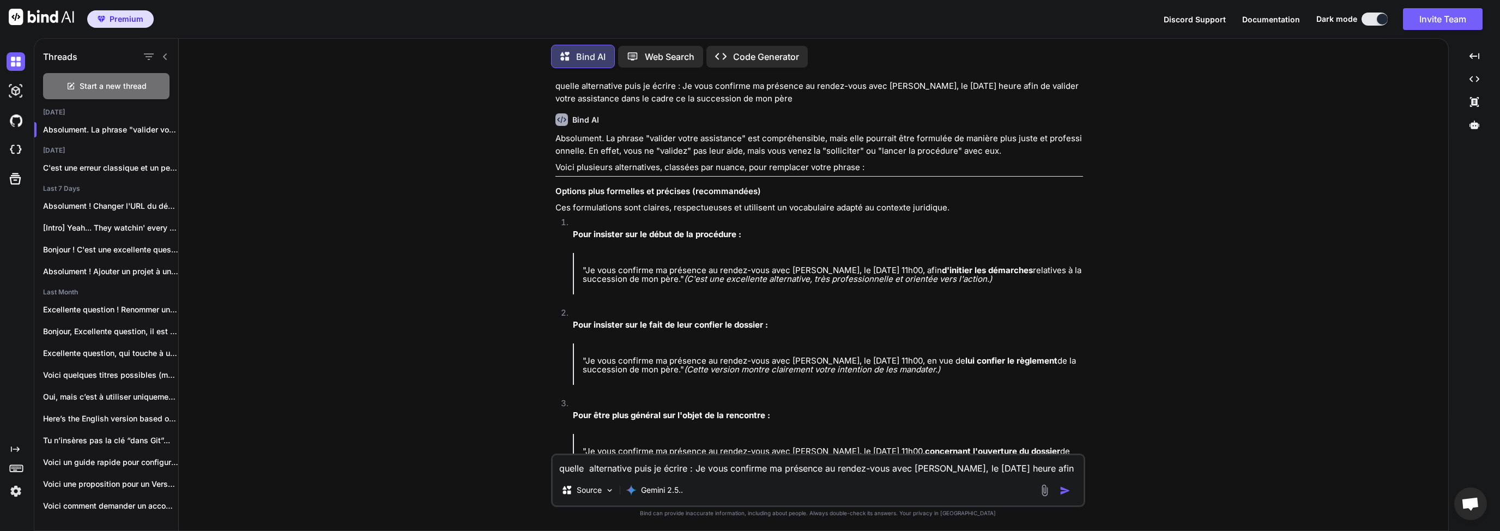
click at [589, 278] on p ""Je vous confirme ma présence au rendez-vous avec [PERSON_NAME], le [DATE] 11h0…" at bounding box center [833, 274] width 500 height 17
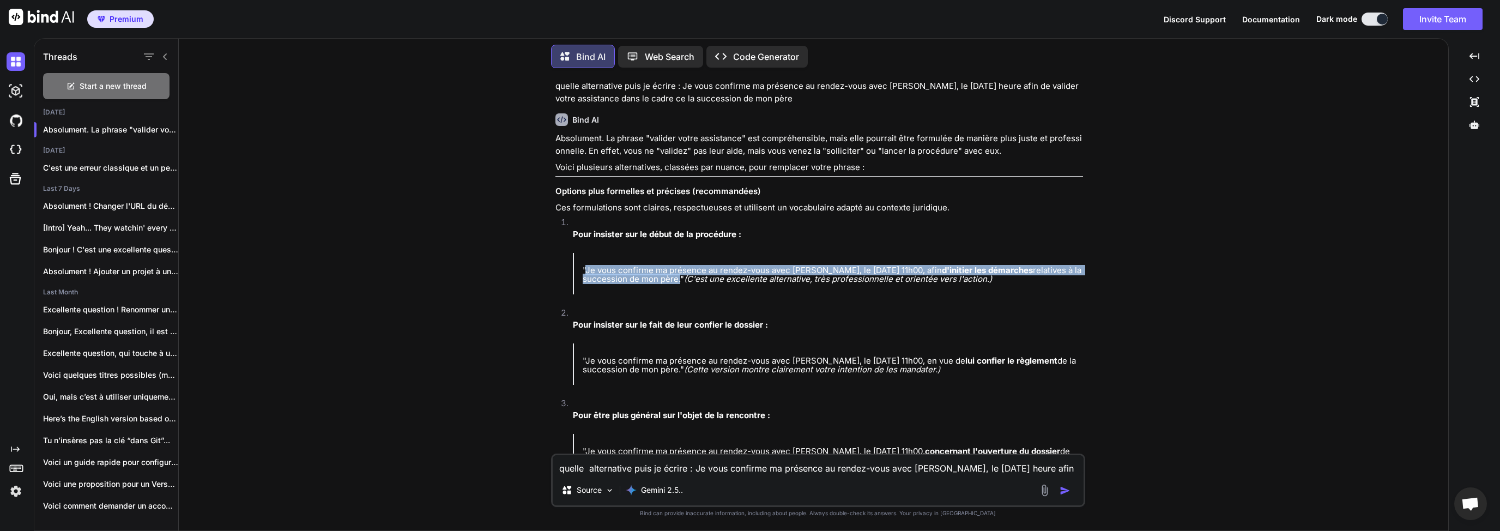
drag, startPoint x: 592, startPoint y: 281, endPoint x: 726, endPoint y: 291, distance: 134.4
click at [726, 284] on p ""Je vous confirme ma présence au rendez-vous avec [PERSON_NAME], le [DATE] 11h0…" at bounding box center [833, 274] width 500 height 17
copy p "Je vous confirme ma présence au rendez-vous avec [PERSON_NAME], le [DATE] 11h00…"
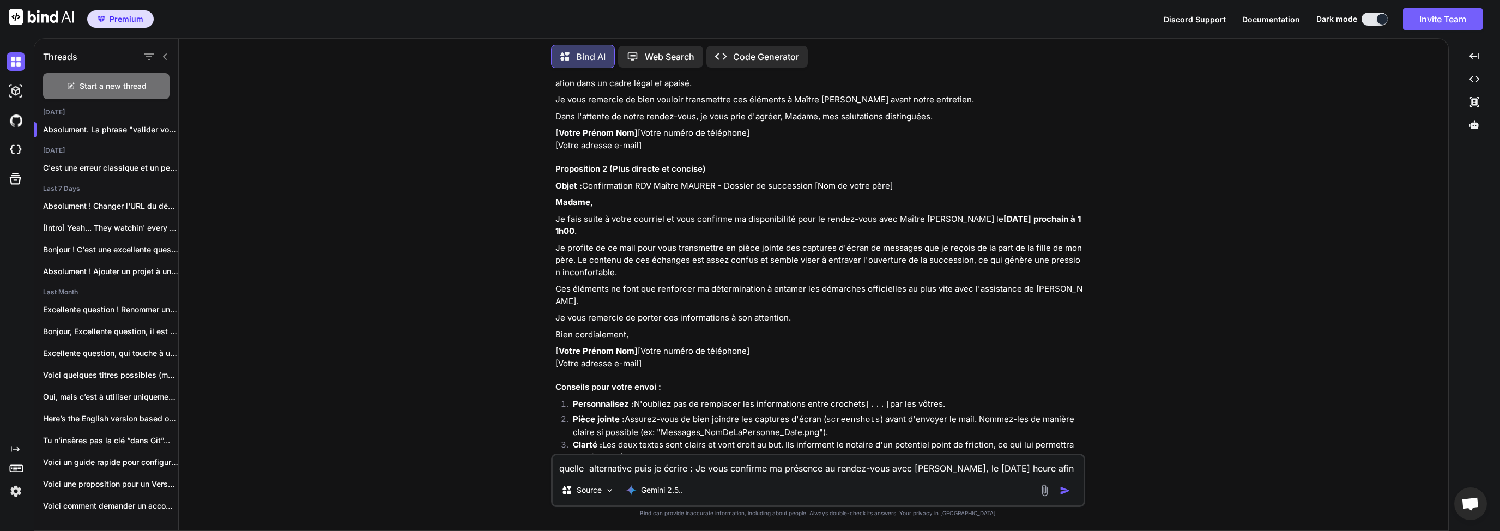
scroll to position [323, 0]
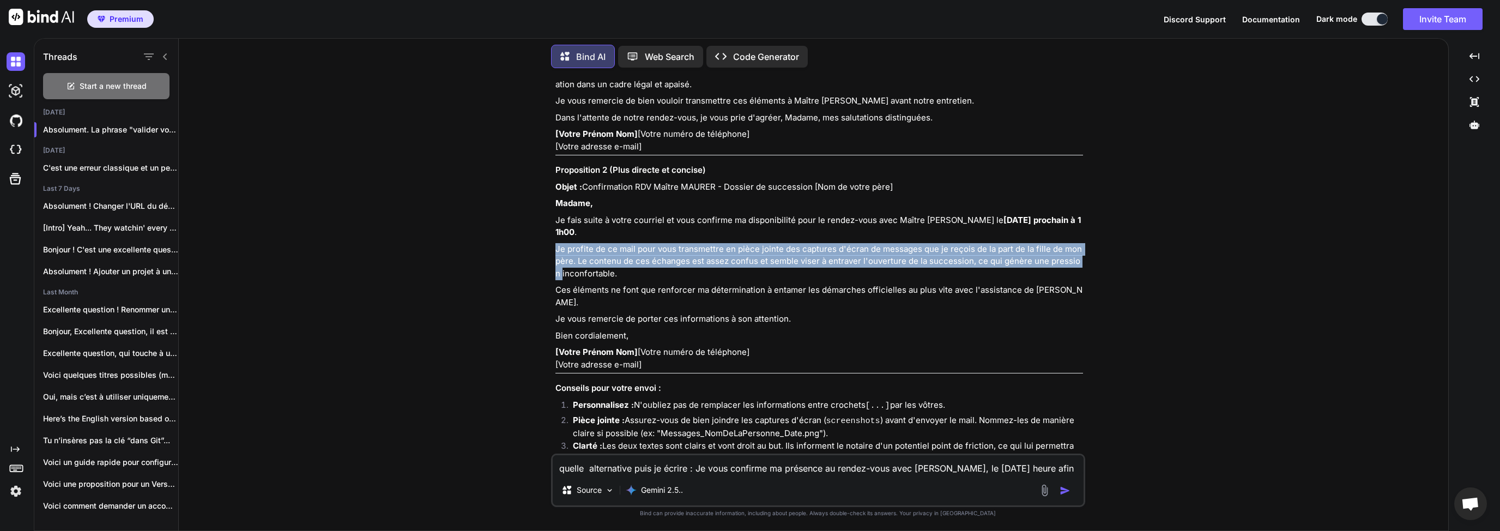
drag, startPoint x: 556, startPoint y: 249, endPoint x: 1083, endPoint y: 258, distance: 527.8
click at [1083, 258] on div "You Je dois répondre à l'assistante de ma notaire pour l'informer que j'ai bien…" at bounding box center [819, 265] width 532 height 377
copy p "Je profite de ce mail pour vous transmettre en pièce jointe des captures d'écra…"
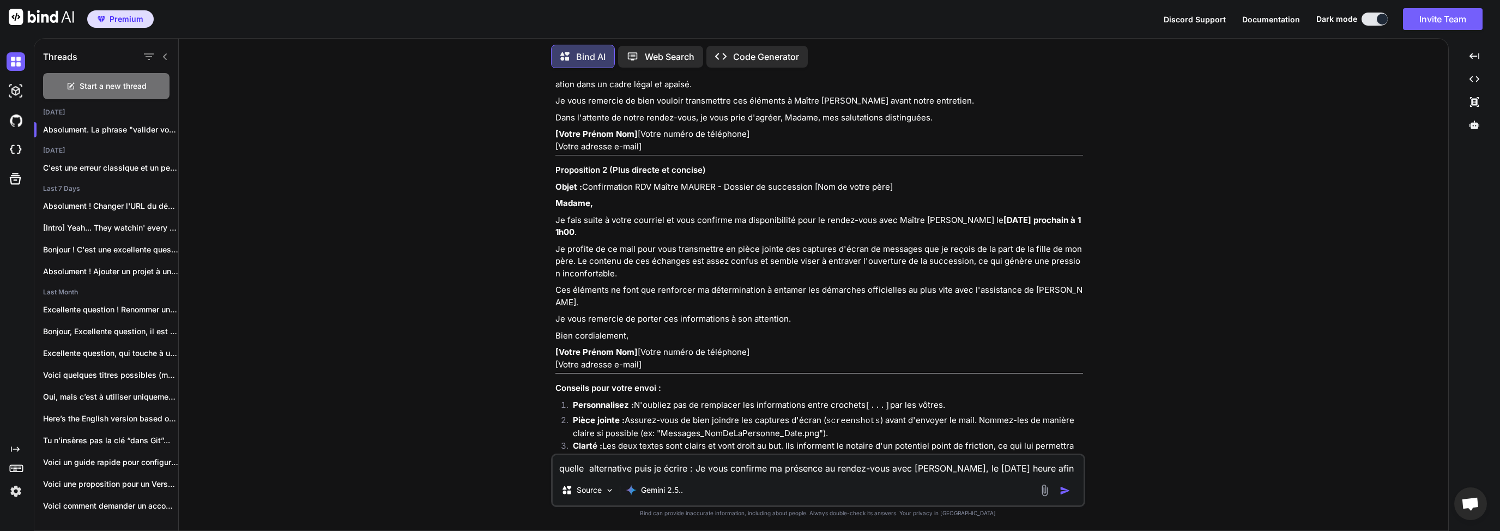
click at [594, 274] on p "Je profite de ce mail pour vous transmettre en pièce jointe des captures d'écra…" at bounding box center [820, 261] width 528 height 37
copy p "inconfortable"
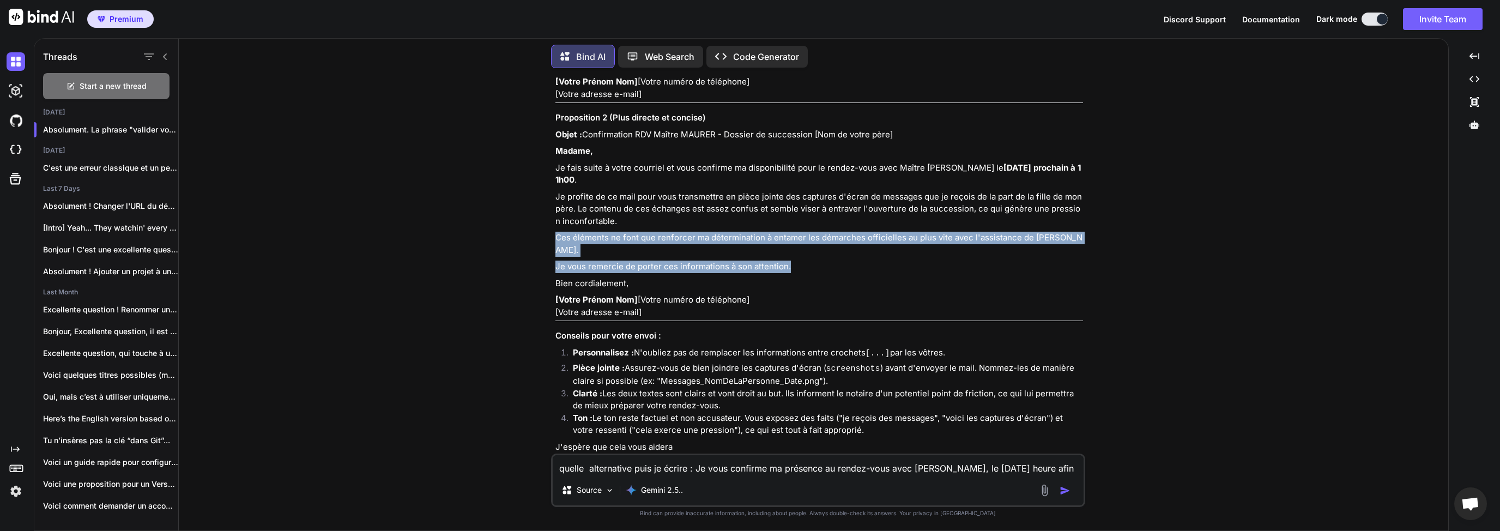
drag, startPoint x: 556, startPoint y: 238, endPoint x: 798, endPoint y: 269, distance: 244.1
click at [798, 269] on div "Bien sûr, je vous aide à rédiger ce mail. Il est important d'être factuel, clai…" at bounding box center [820, 135] width 528 height 637
copy div "Ces éléments ne font que renforcer ma détermination à entamer les démarches off…"
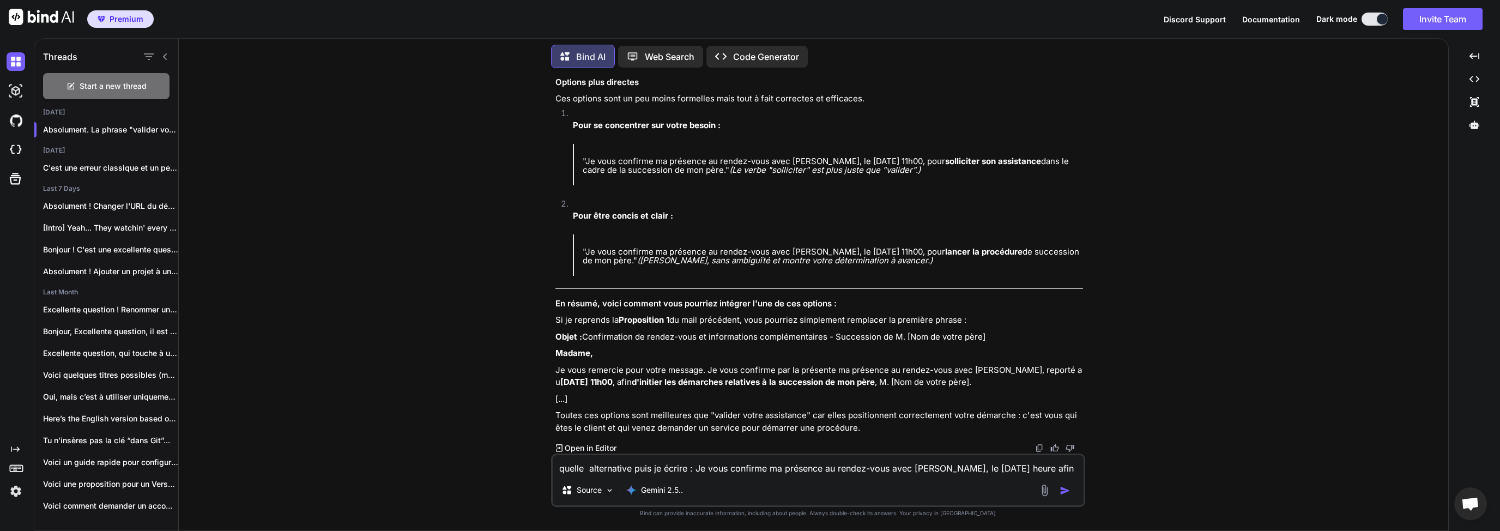
scroll to position [1269, 0]
click at [602, 467] on textarea "quelle alternative puis je écrire : Je vous confirme ma présence au rendez-vous…" at bounding box center [818, 465] width 531 height 20
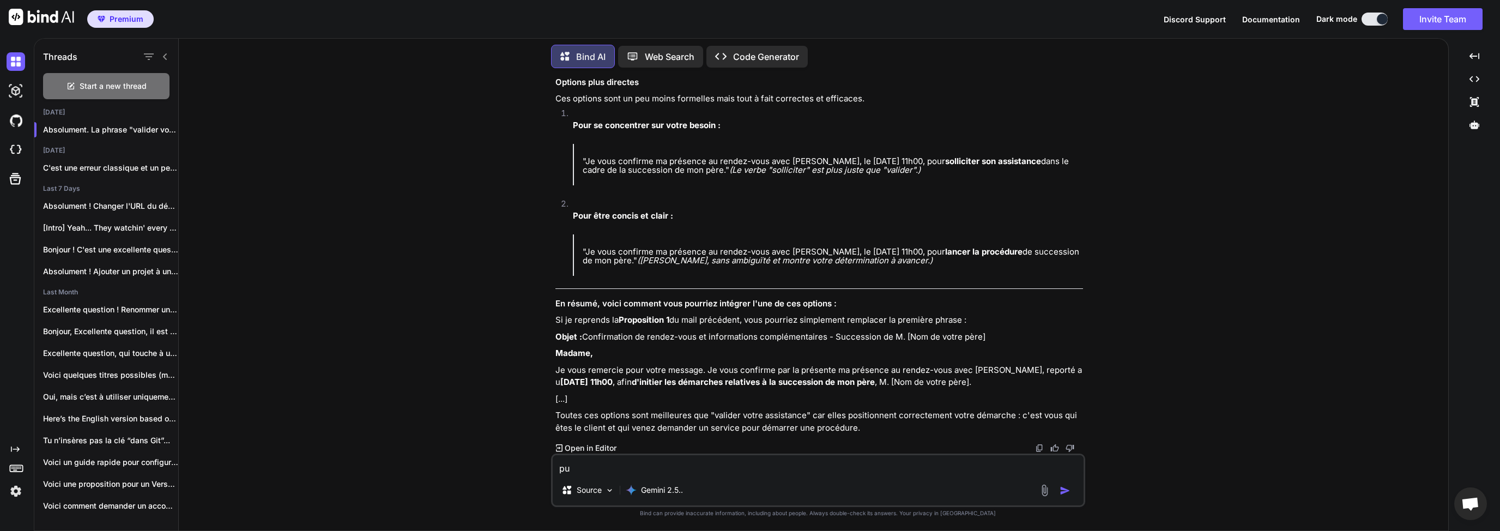
type textarea "p"
type textarea "puis je évoquer une certaine presion moral au lieu de phsycologique ?"
click at [1071, 491] on img "button" at bounding box center [1065, 490] width 11 height 11
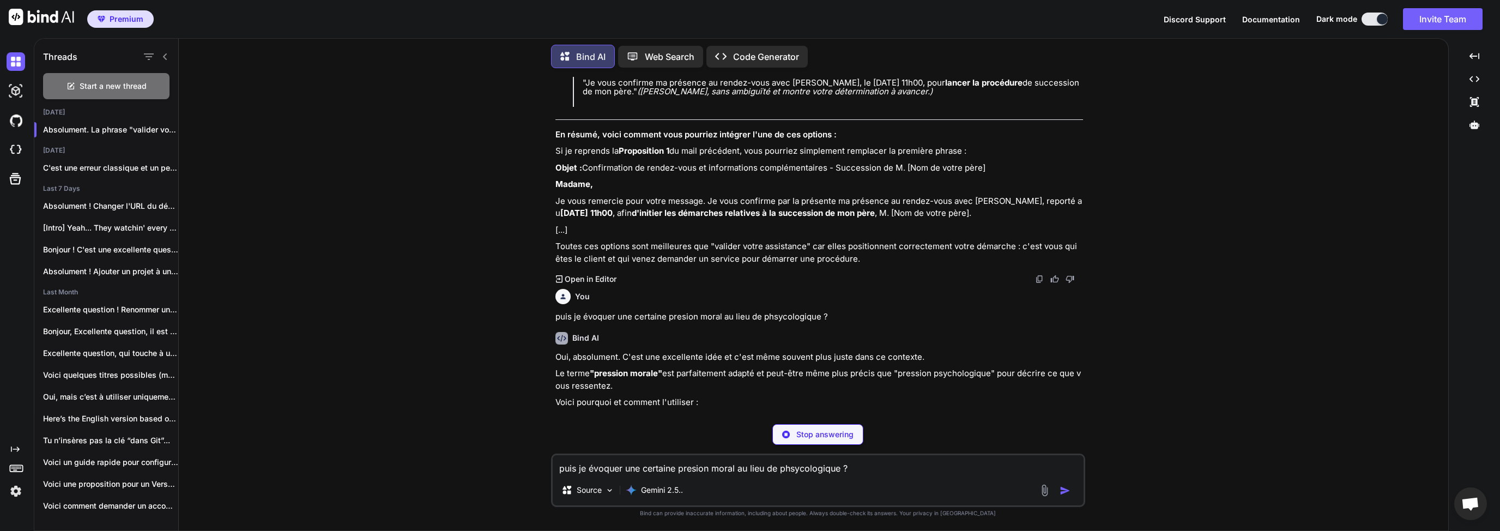
scroll to position [1489, 0]
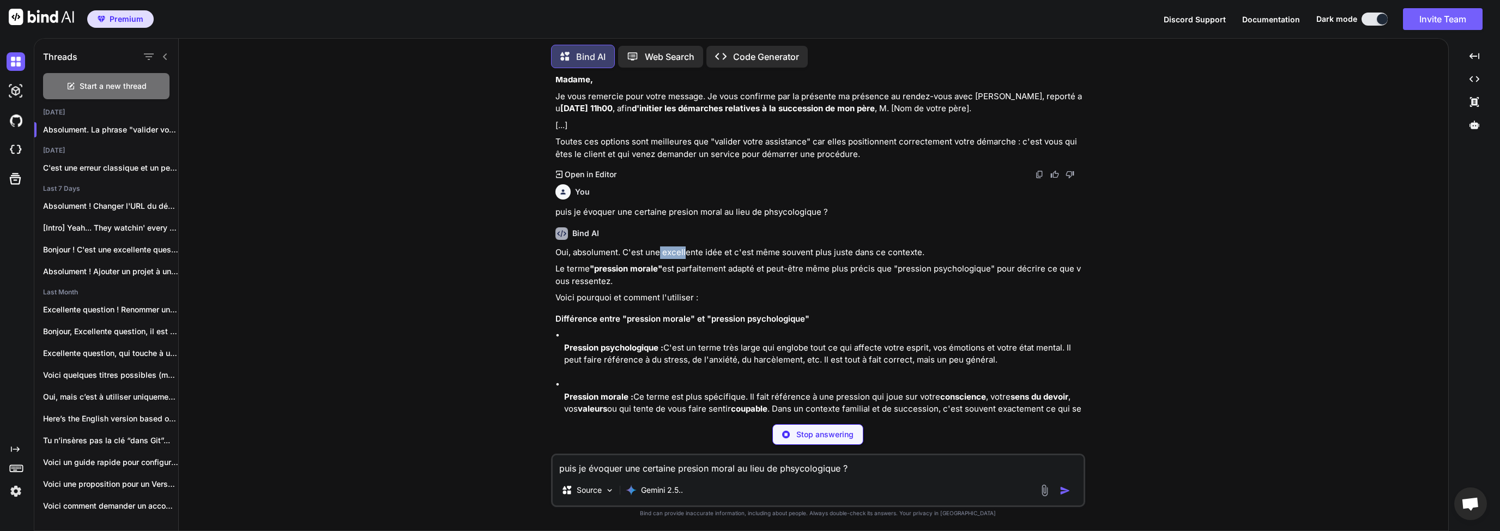
drag, startPoint x: 658, startPoint y: 309, endPoint x: 689, endPoint y: 309, distance: 30.5
click at [687, 259] on p "Oui, absolument. C'est une excellente idée et c'est même souvent plus juste dan…" at bounding box center [820, 252] width 528 height 13
click at [759, 316] on div "Oui, absolument. C'est une excellente idée et c'est même souvent plus juste dan…" at bounding box center [820, 428] width 528 height 364
drag, startPoint x: 742, startPoint y: 309, endPoint x: 862, endPoint y: 313, distance: 120.0
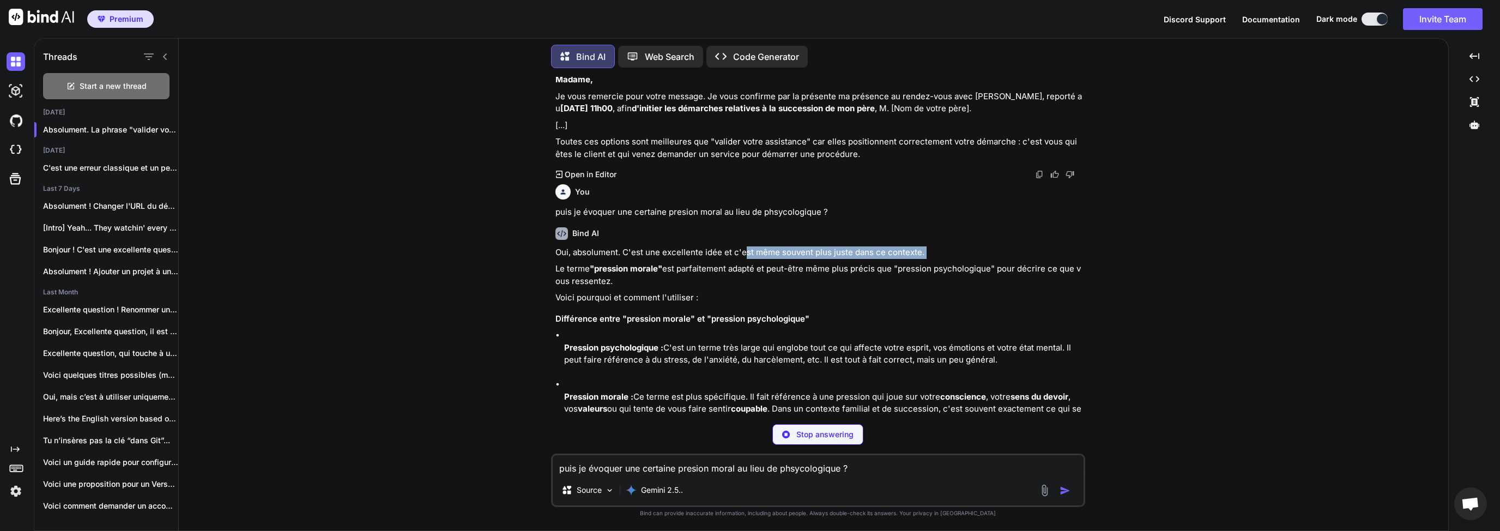
click at [894, 259] on p "Oui, absolument. C'est une excellente idée et c'est même souvent plus juste dan…" at bounding box center [820, 252] width 528 height 13
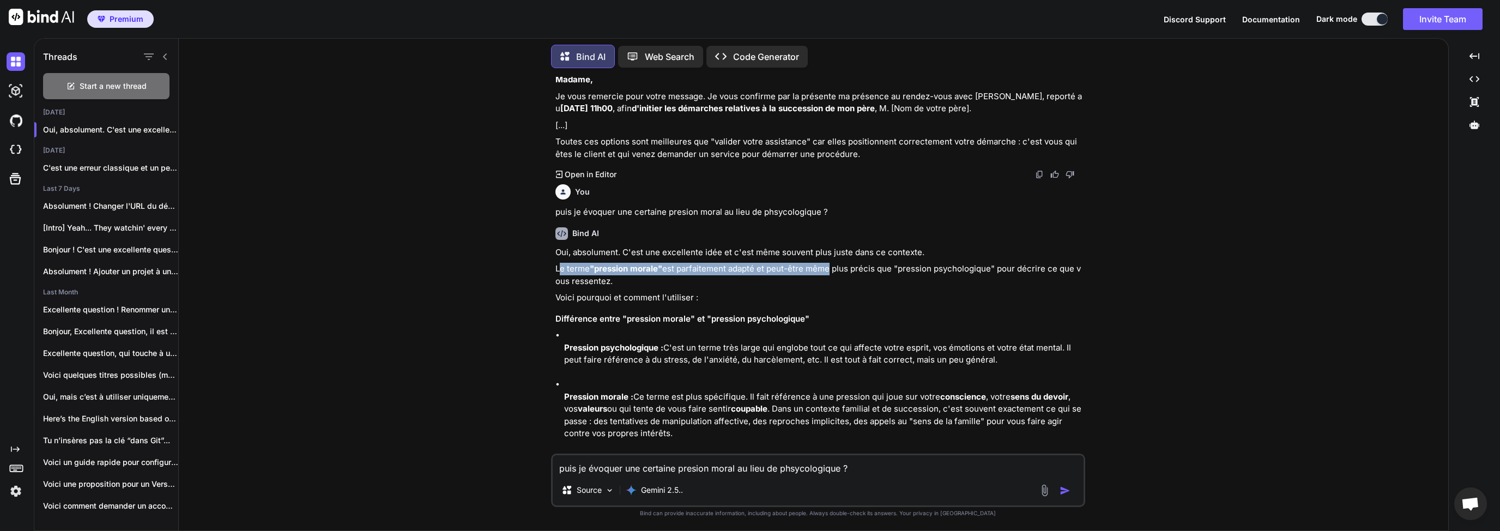
drag, startPoint x: 562, startPoint y: 322, endPoint x: 829, endPoint y: 327, distance: 267.2
click at [829, 287] on p "Le terme "pression morale" est parfaitement adapté et peut-être même plus préci…" at bounding box center [820, 275] width 528 height 25
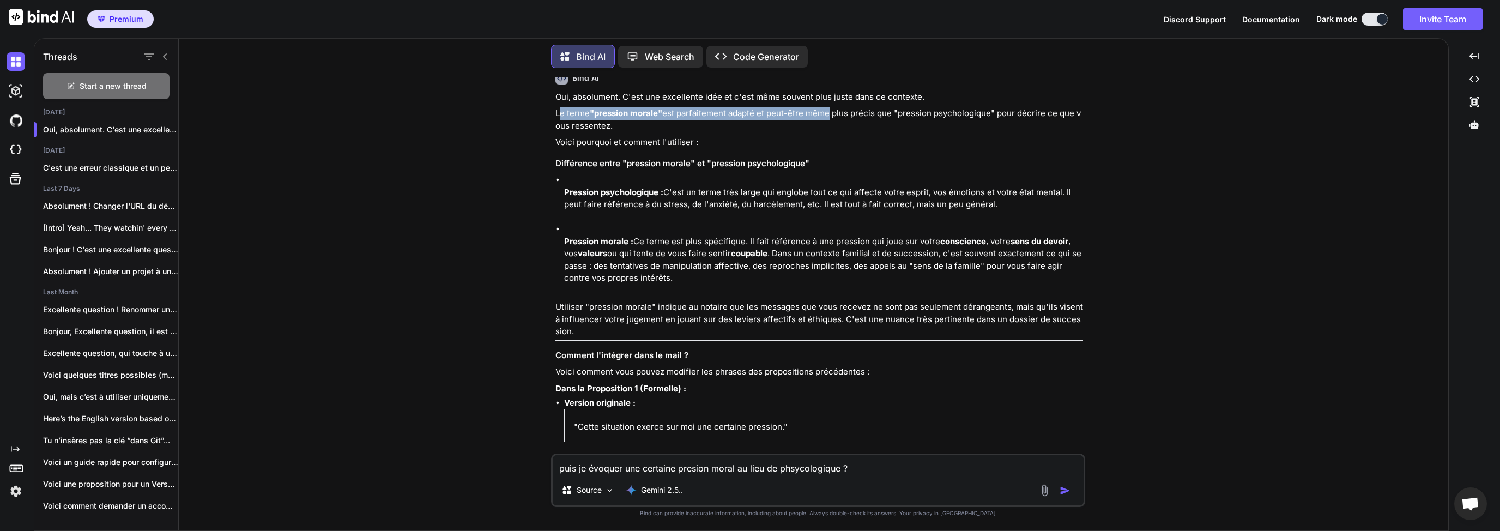
scroll to position [1646, 0]
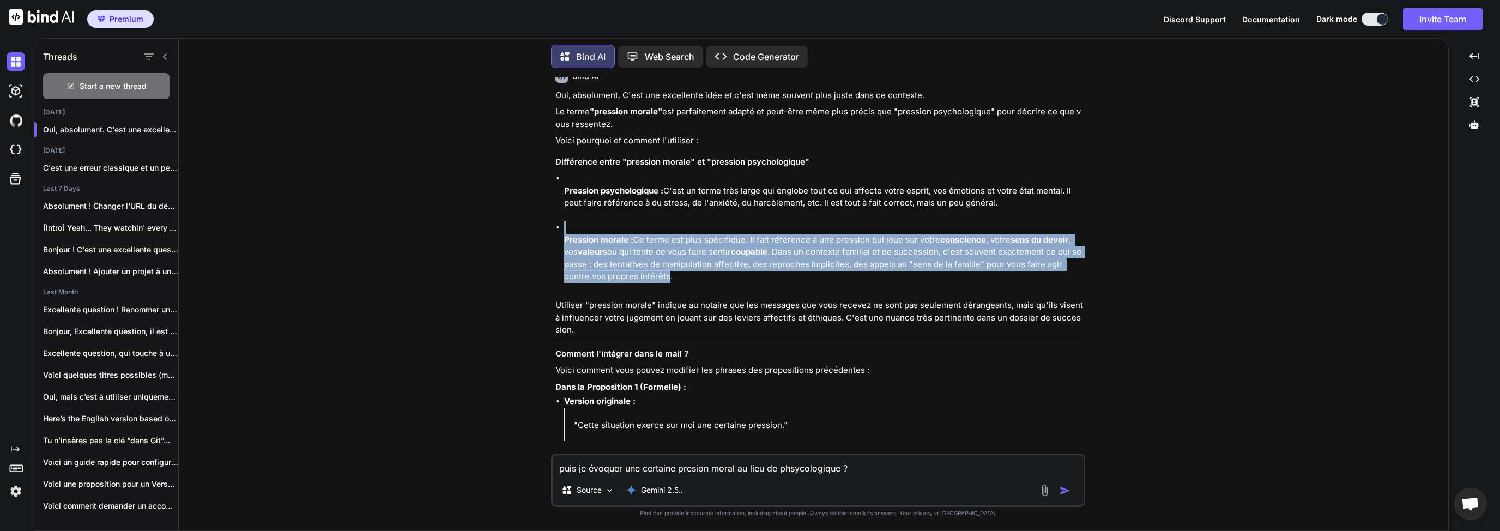
drag, startPoint x: 662, startPoint y: 288, endPoint x: 666, endPoint y: 330, distance: 42.1
click at [666, 295] on li "Pression morale : Ce terme est plus spécifique. Il fait référence à une pressio…" at bounding box center [823, 258] width 519 height 74
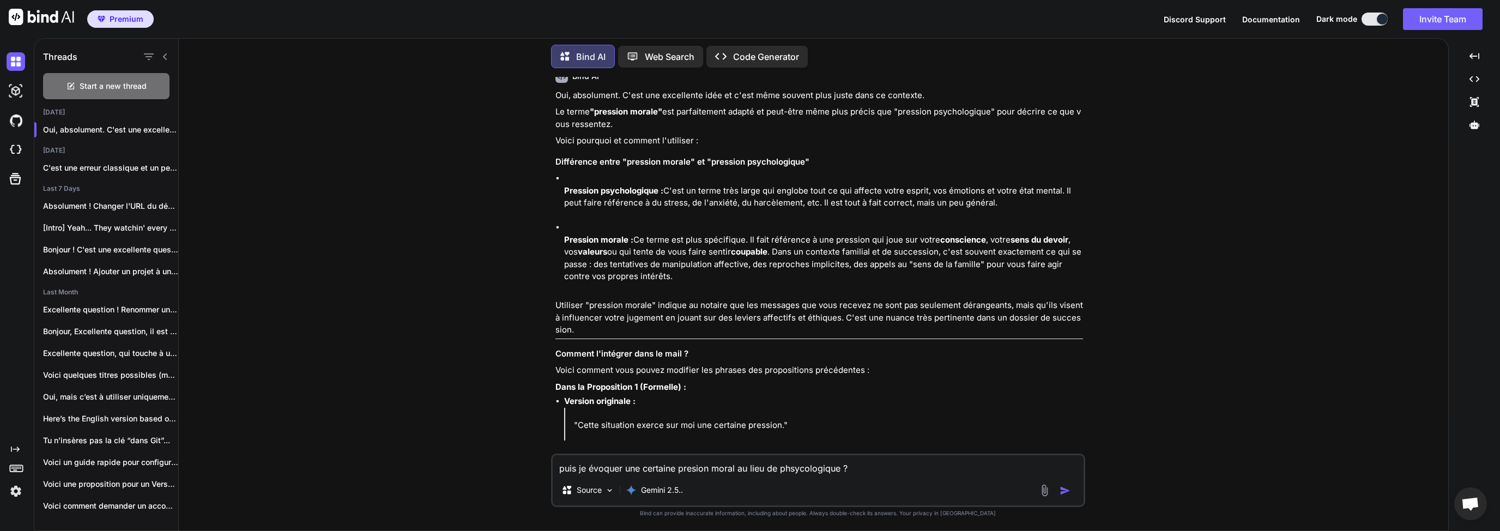
click at [673, 283] on p "Pression morale : Ce terme est plus spécifique. Il fait référence à une pressio…" at bounding box center [823, 258] width 519 height 49
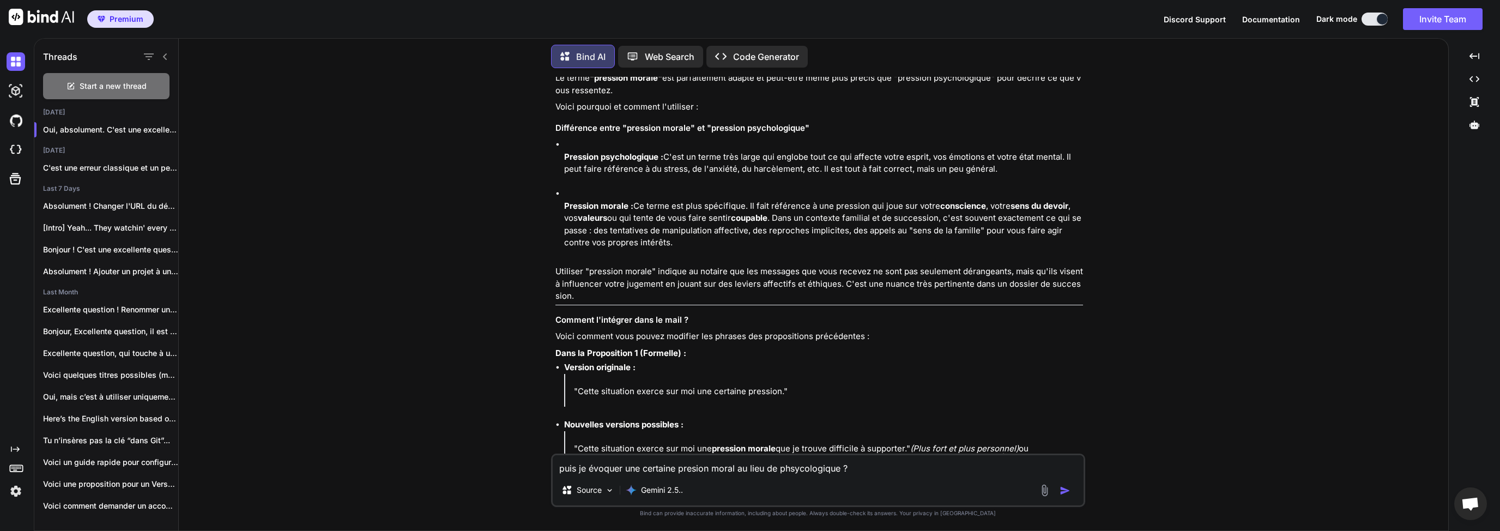
scroll to position [1698, 0]
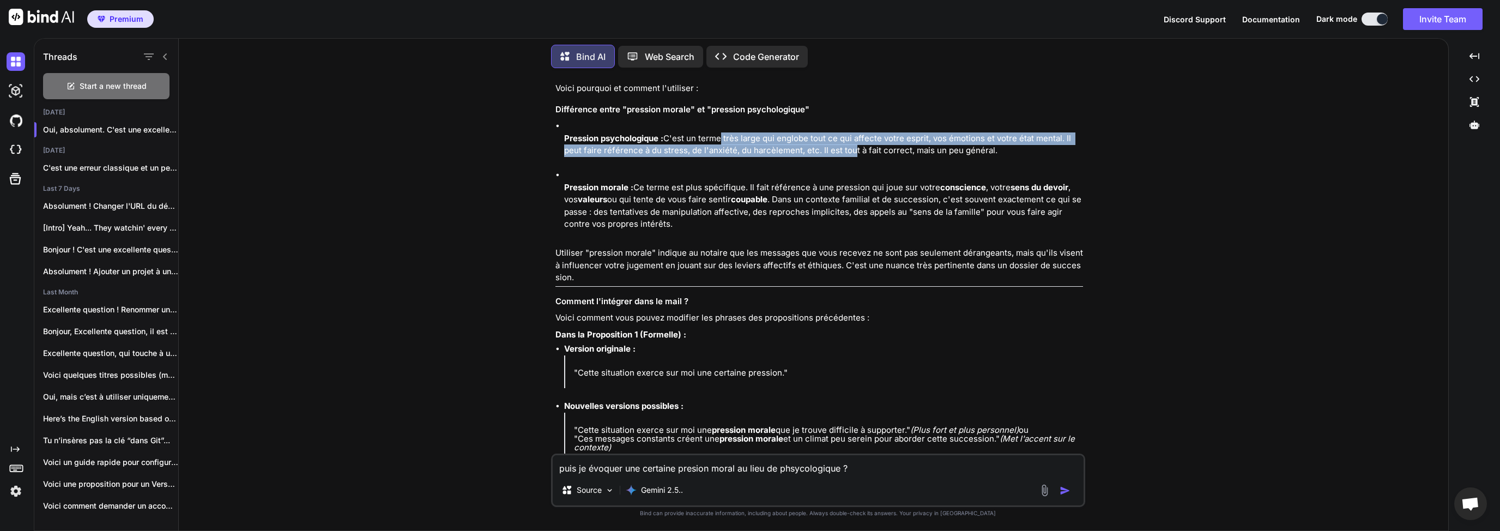
drag, startPoint x: 717, startPoint y: 194, endPoint x: 846, endPoint y: 209, distance: 129.6
click at [847, 157] on p "Pression psychologique : C'est un terme très large qui englobe tout ce qui affe…" at bounding box center [823, 144] width 519 height 25
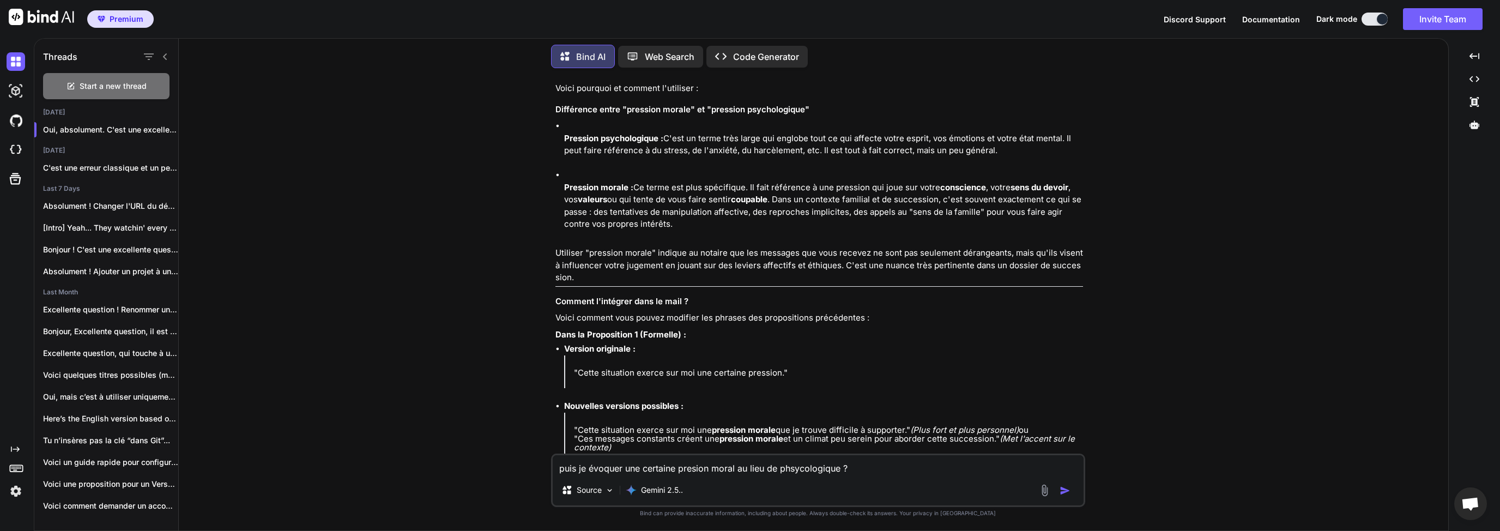
click at [827, 169] on li "Pression psychologique : C'est un terme très large qui englobe tout ce qui affe…" at bounding box center [823, 144] width 519 height 49
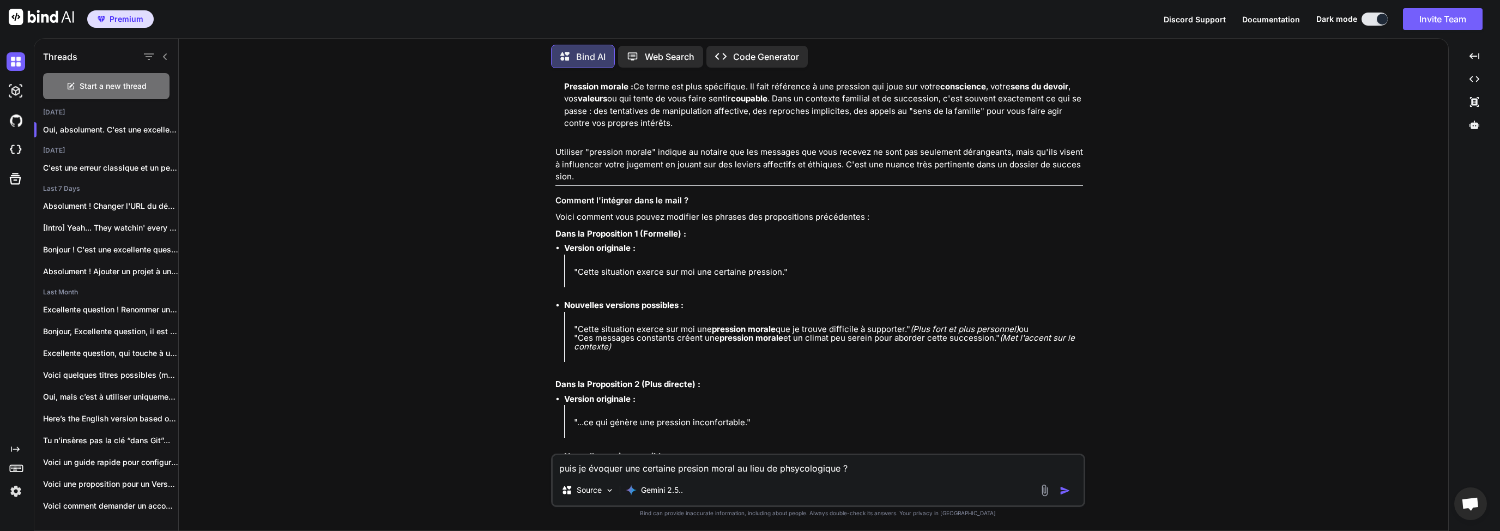
scroll to position [1803, 0]
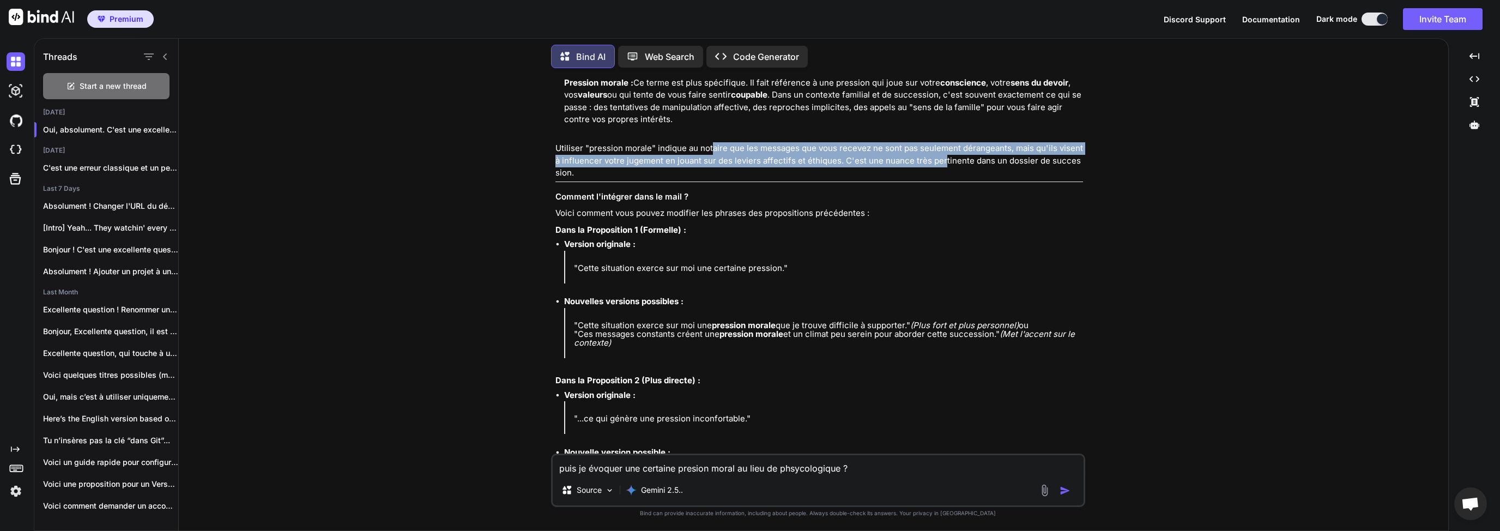
drag, startPoint x: 711, startPoint y: 204, endPoint x: 929, endPoint y: 231, distance: 219.7
click at [941, 179] on p "Utiliser "pression morale" indique au notaire que les messages que vous recevez…" at bounding box center [820, 160] width 528 height 37
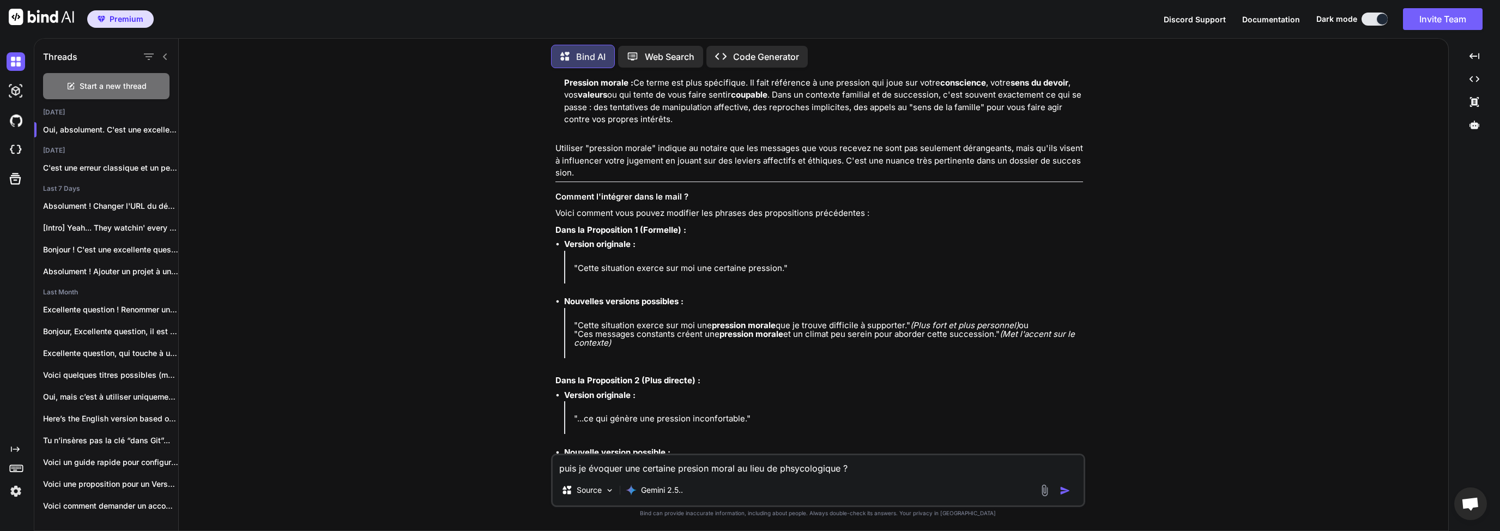
click at [870, 203] on h3 "Comment l'intégrer dans le mail ?" at bounding box center [820, 197] width 528 height 13
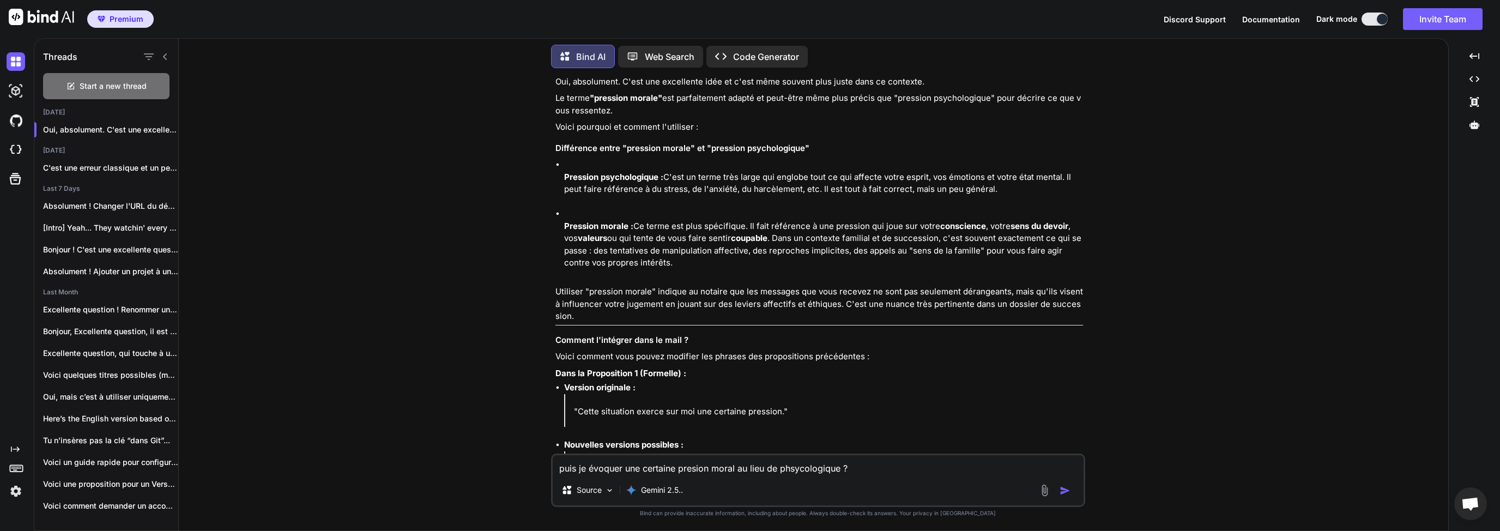
scroll to position [1652, 0]
